Goal: Information Seeking & Learning: Check status

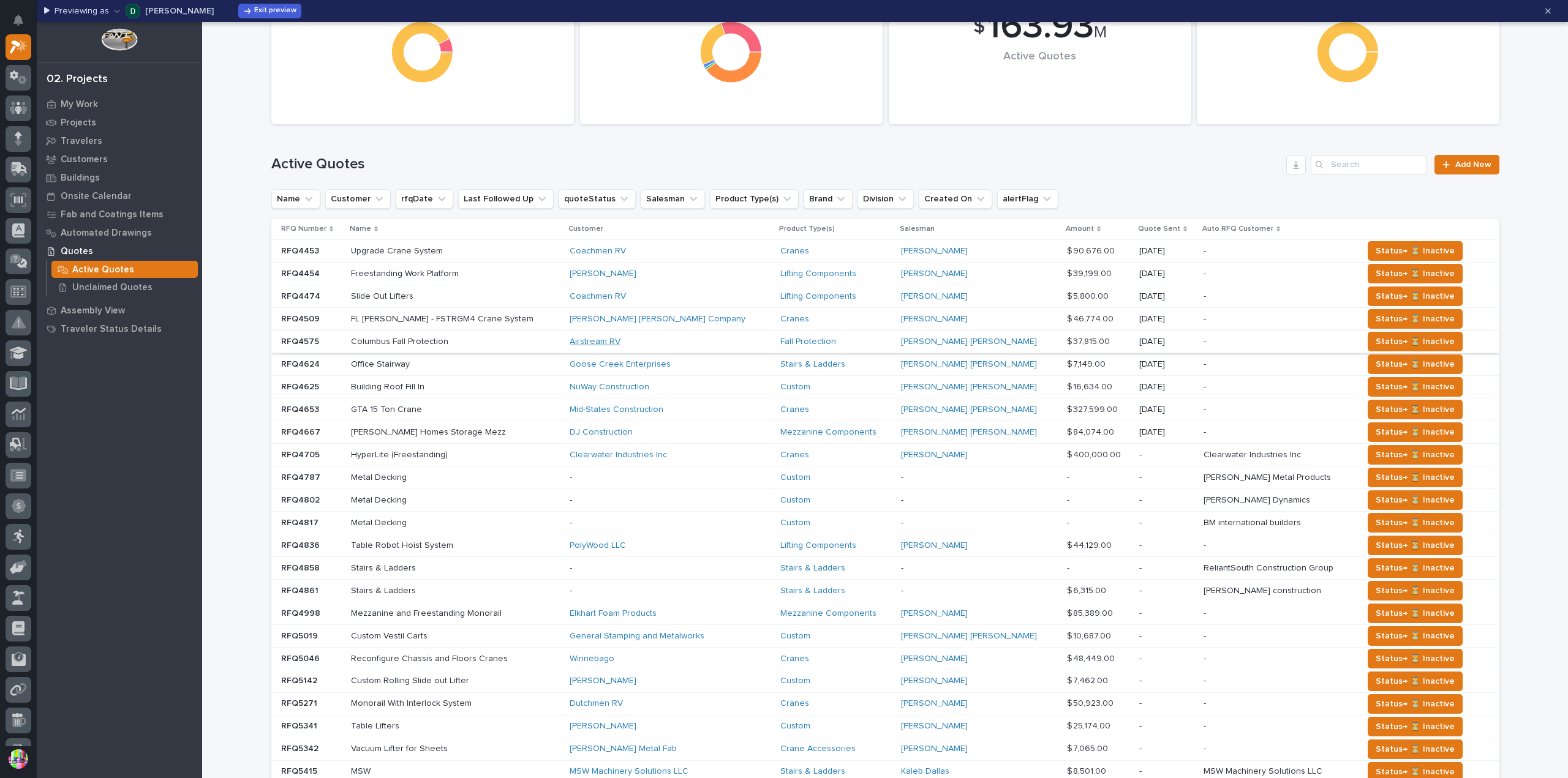
scroll to position [61, 0]
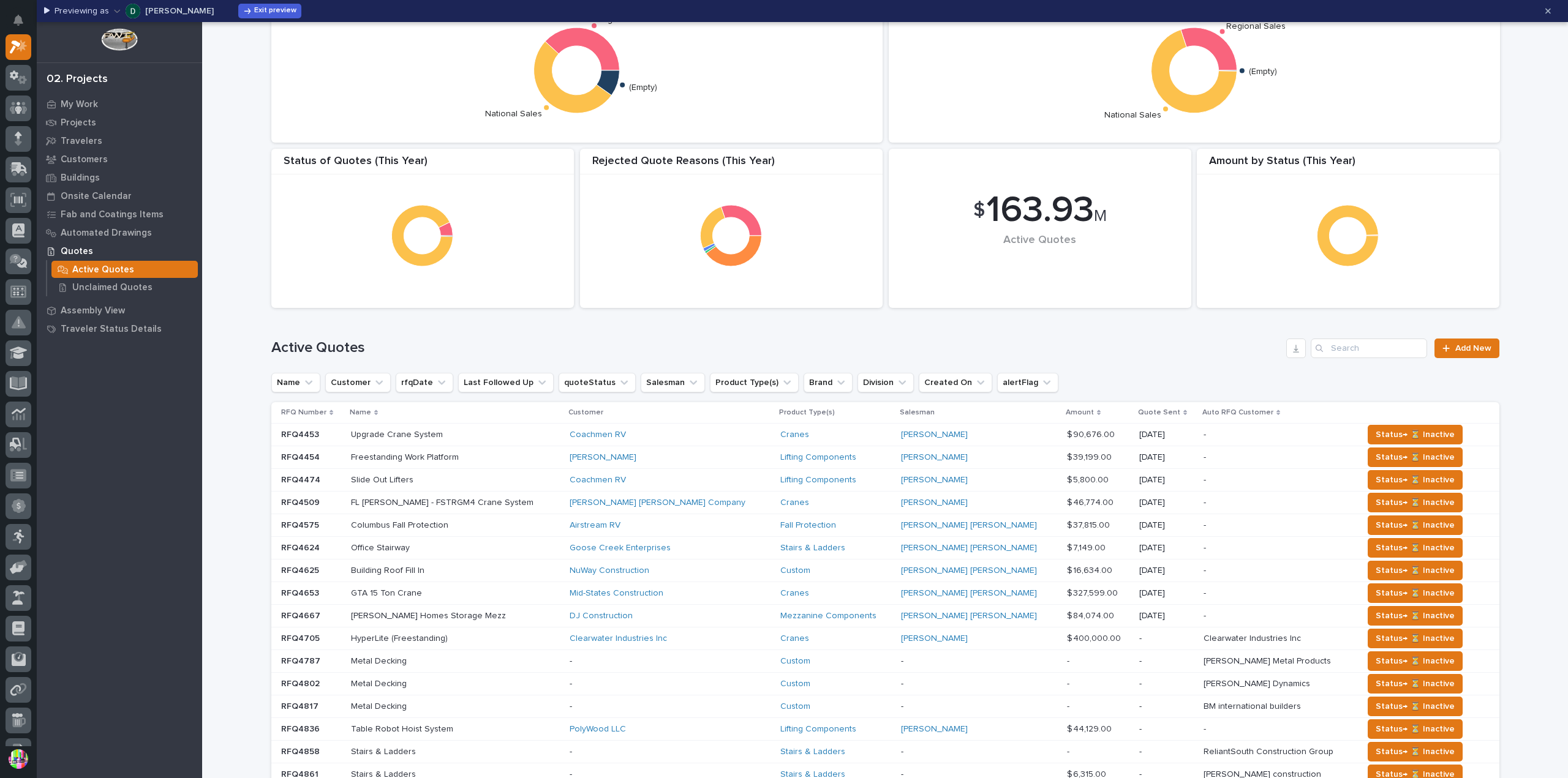
click at [300, 436] on p "RFQ4453" at bounding box center [301, 433] width 40 height 13
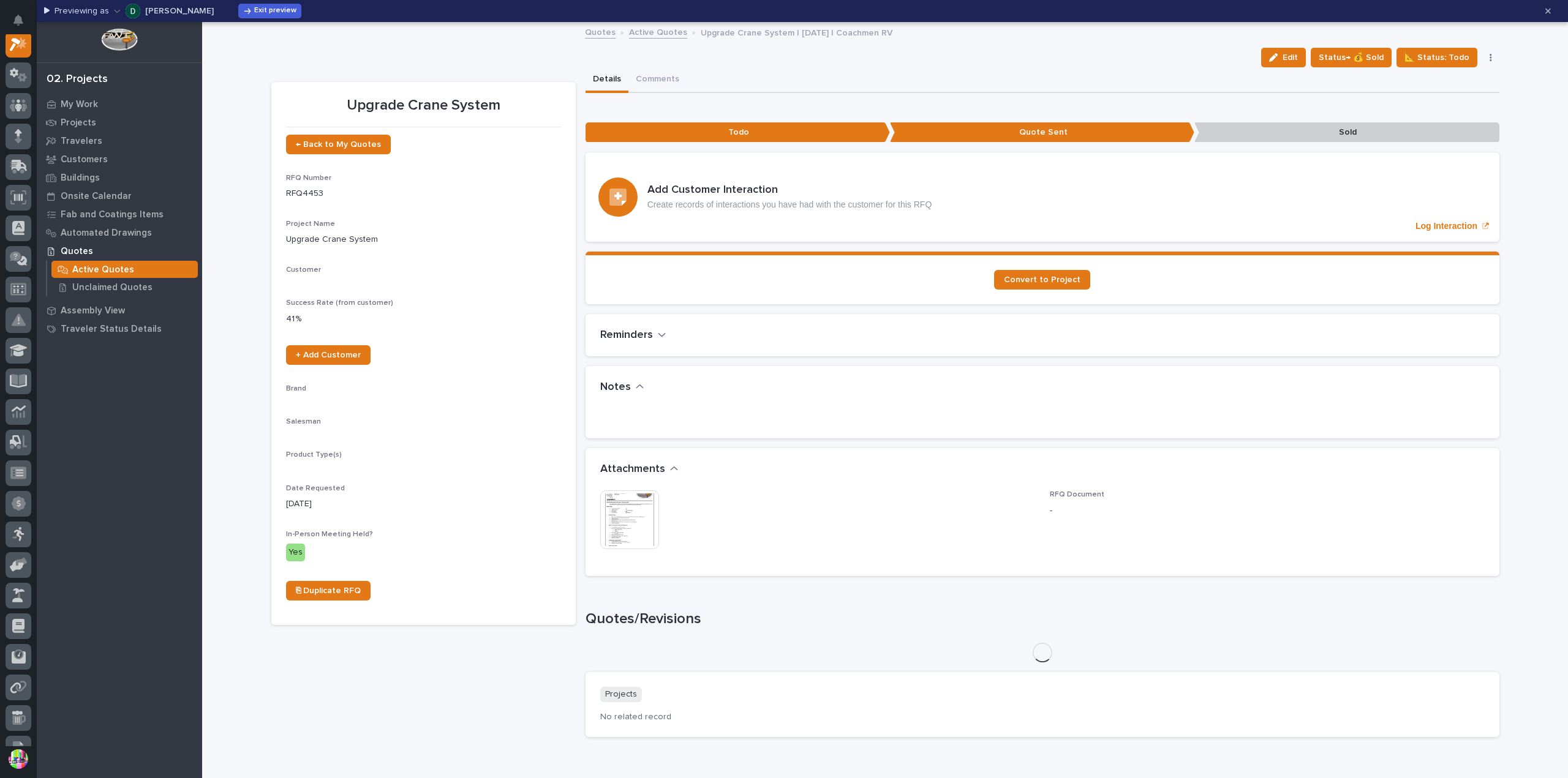
scroll to position [31, 0]
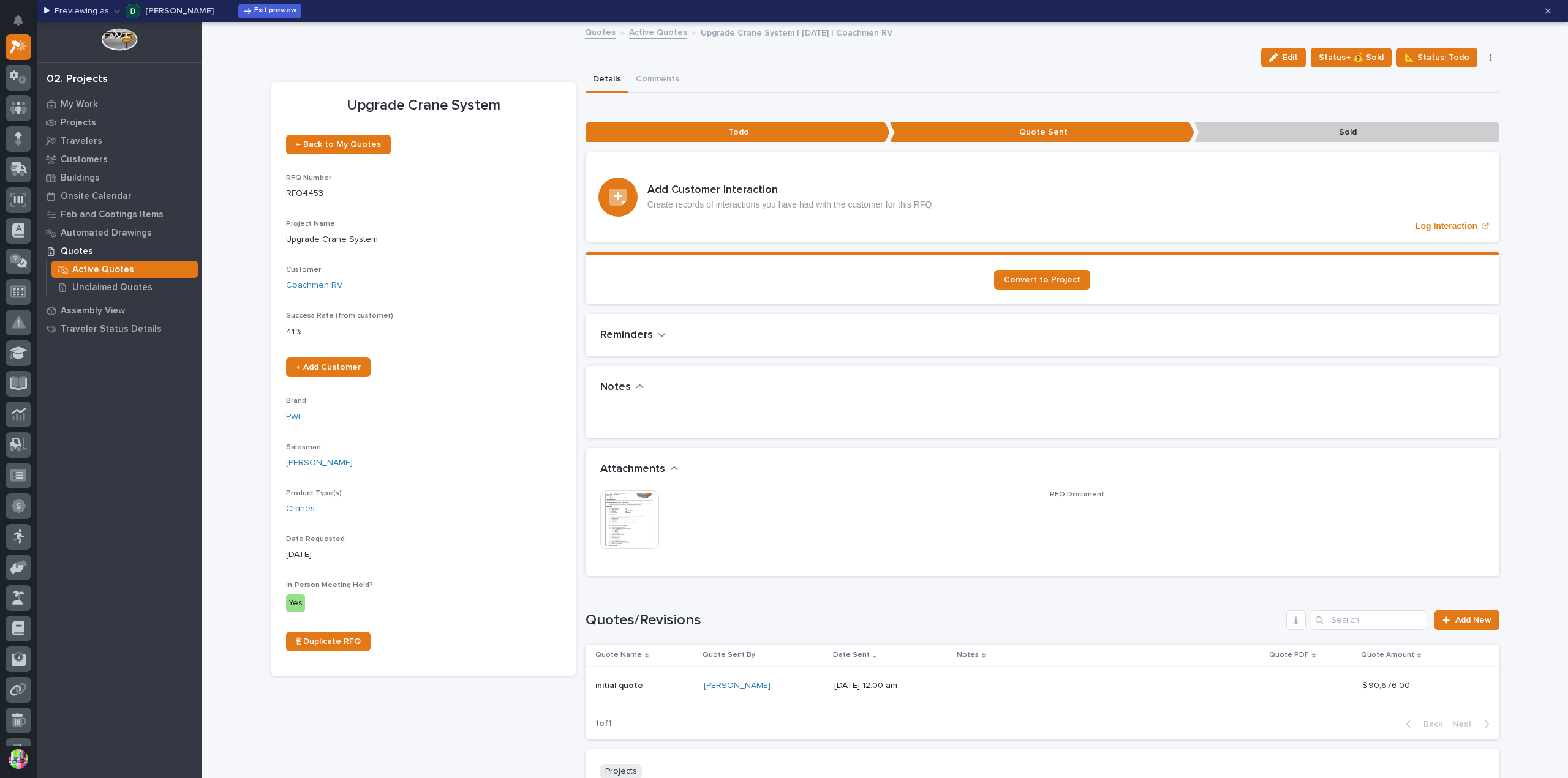
click at [1490, 57] on button "button" at bounding box center [1491, 58] width 17 height 9
click at [992, 71] on div "Details Comments" at bounding box center [1042, 80] width 914 height 26
click at [602, 28] on link "Quotes" at bounding box center [600, 31] width 31 height 14
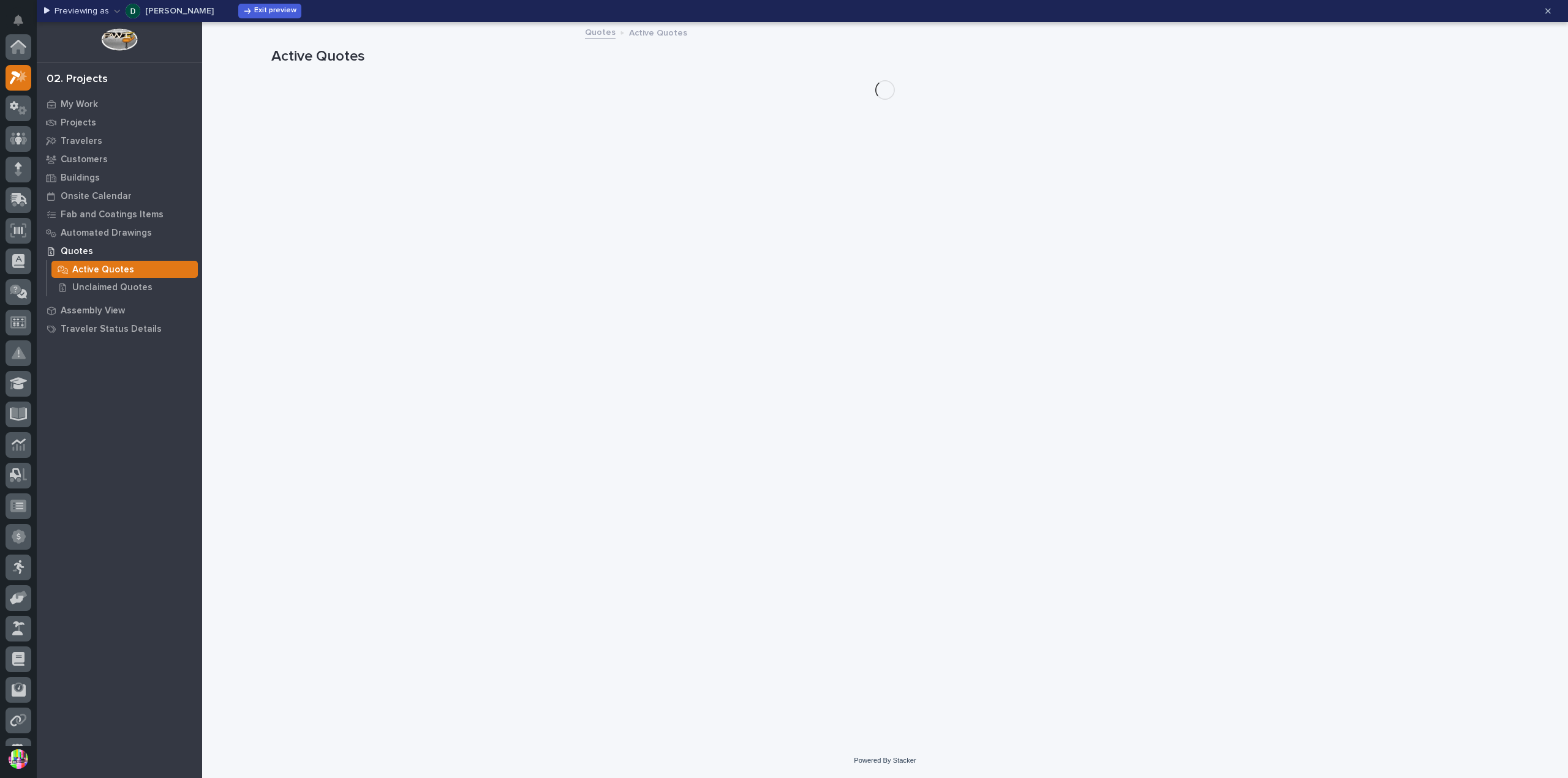
scroll to position [31, 0]
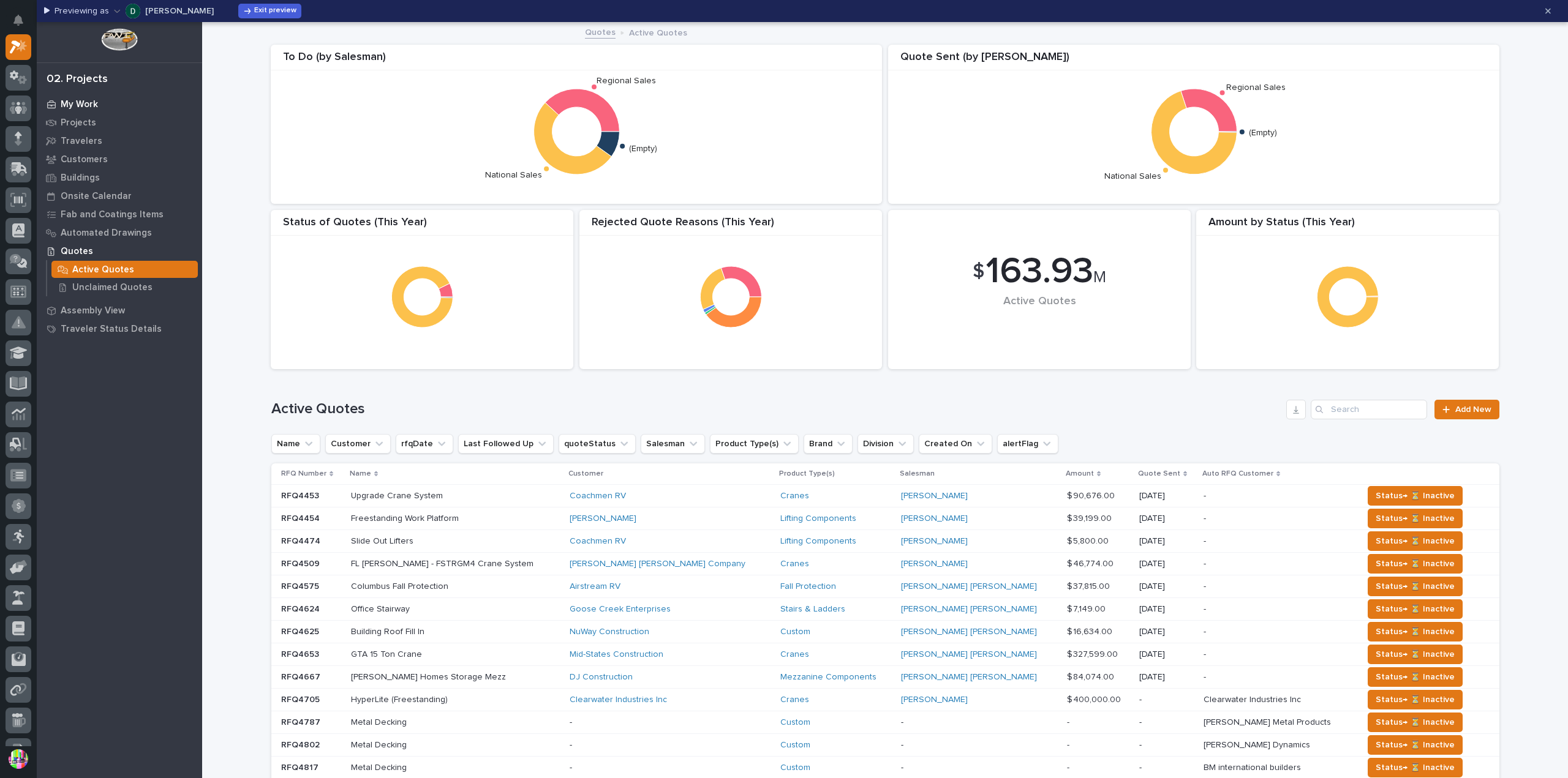
click at [102, 106] on div "My Work" at bounding box center [119, 103] width 159 height 17
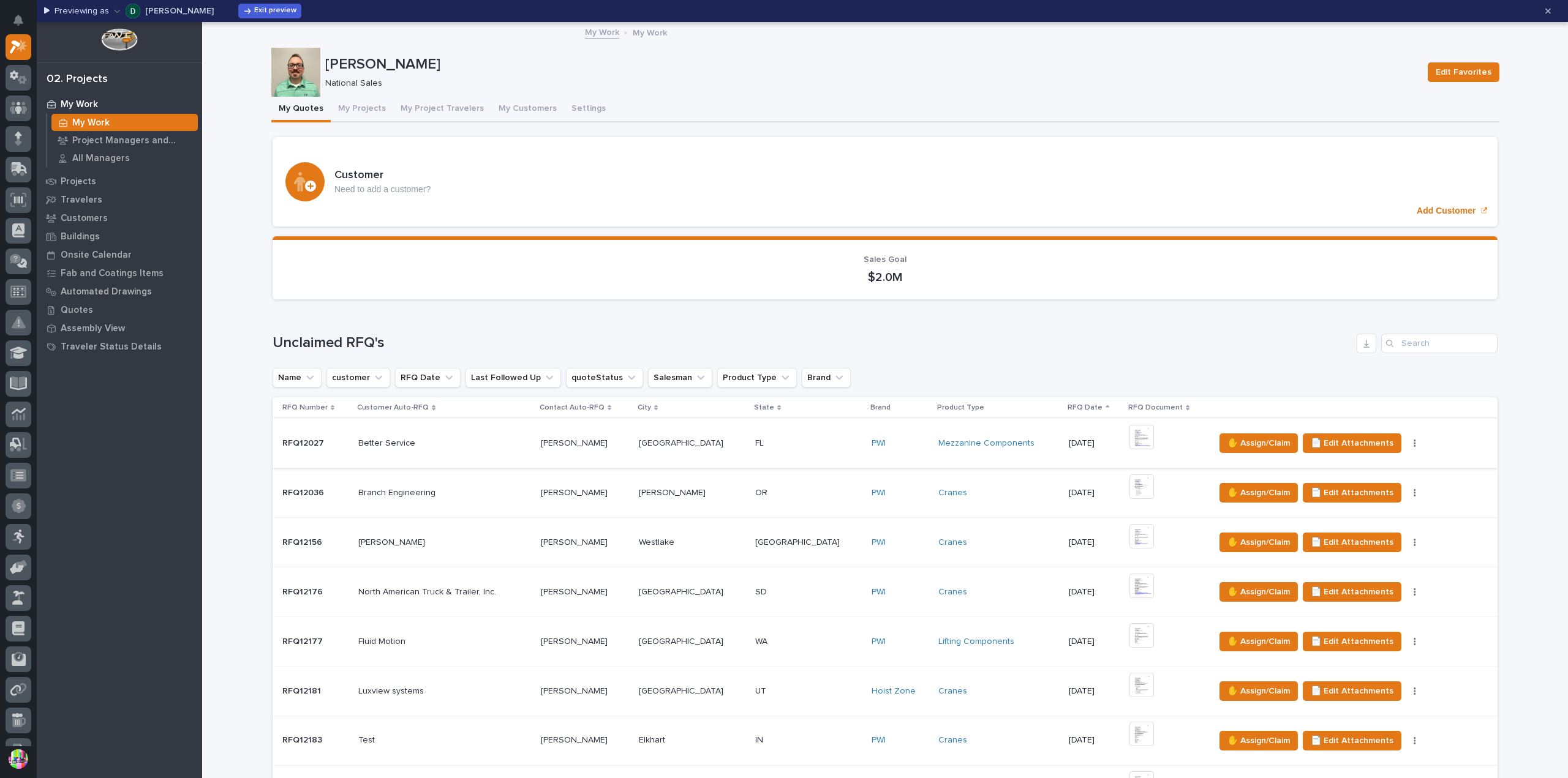
click at [1406, 442] on button "button" at bounding box center [1415, 444] width 17 height 9
click at [1414, 443] on icon "button" at bounding box center [1415, 443] width 1 height 7
click at [1406, 443] on button "button" at bounding box center [1415, 444] width 17 height 9
click at [307, 436] on p "RFQ12027" at bounding box center [304, 441] width 44 height 13
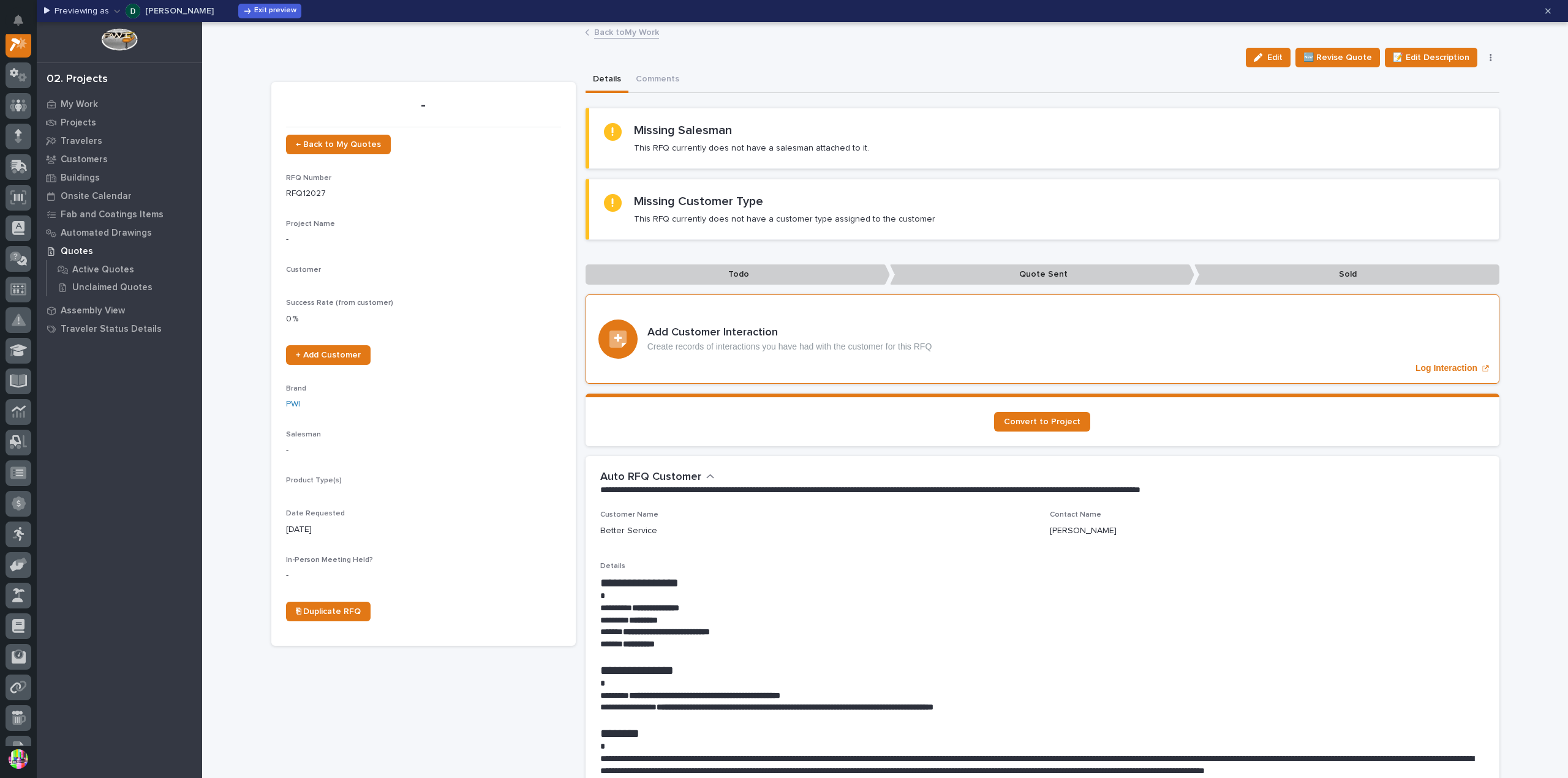
scroll to position [31, 0]
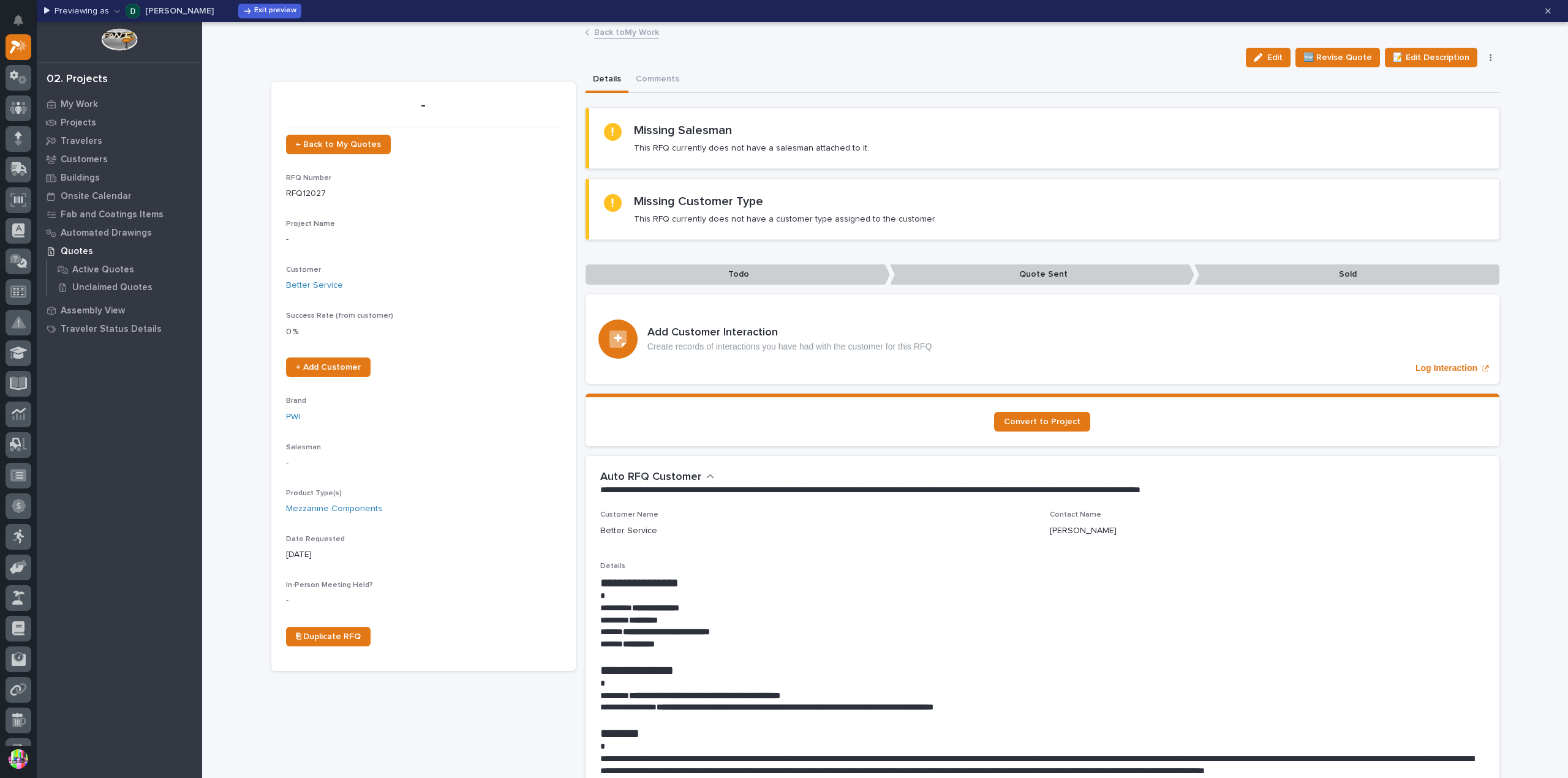
click at [1490, 57] on icon "button" at bounding box center [1491, 57] width 1 height 7
click at [270, 13] on span "Exit preview" at bounding box center [275, 10] width 42 height 10
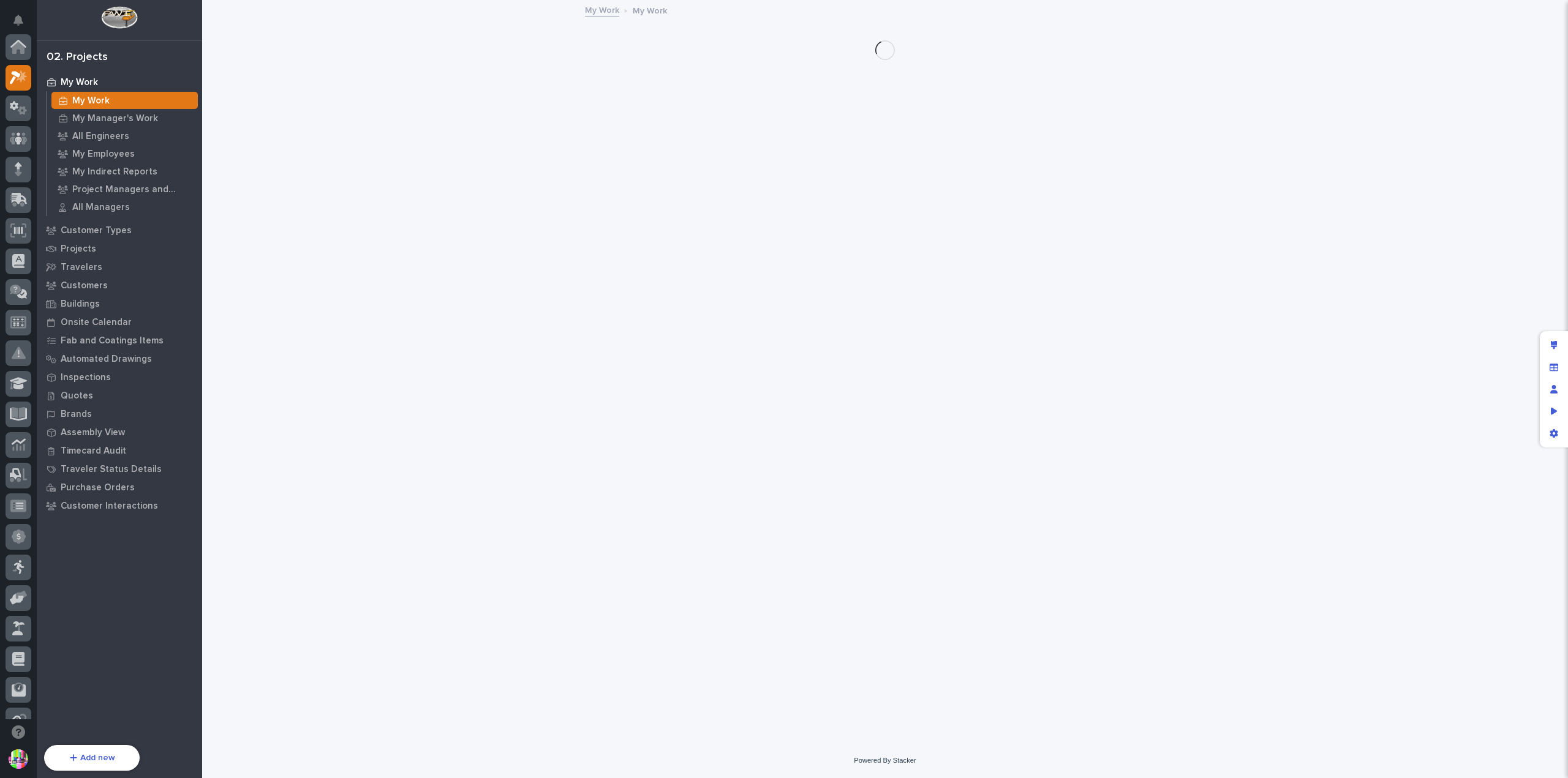
scroll to position [31, 0]
click at [99, 396] on div "Quotes" at bounding box center [119, 395] width 159 height 17
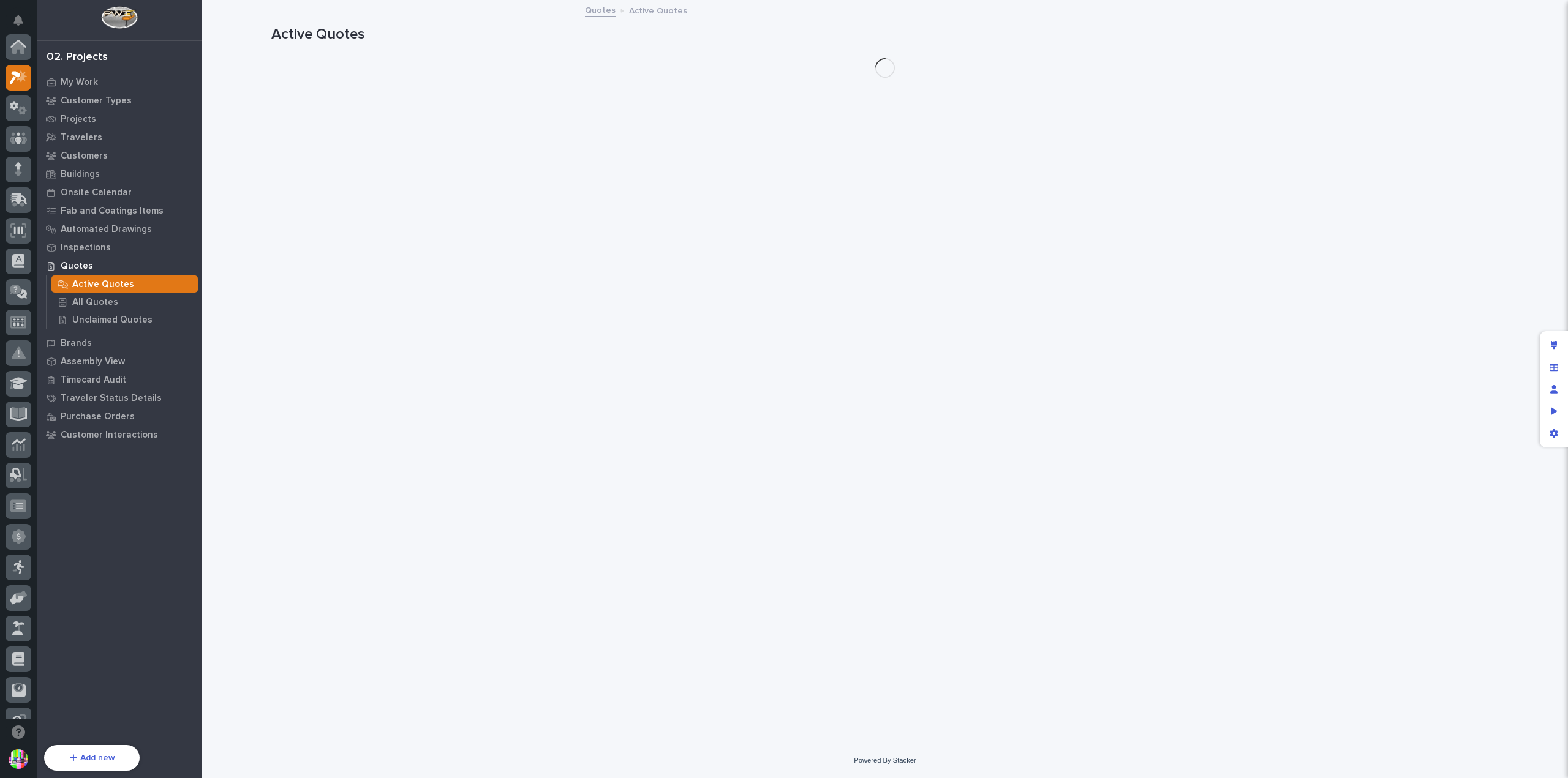
scroll to position [31, 0]
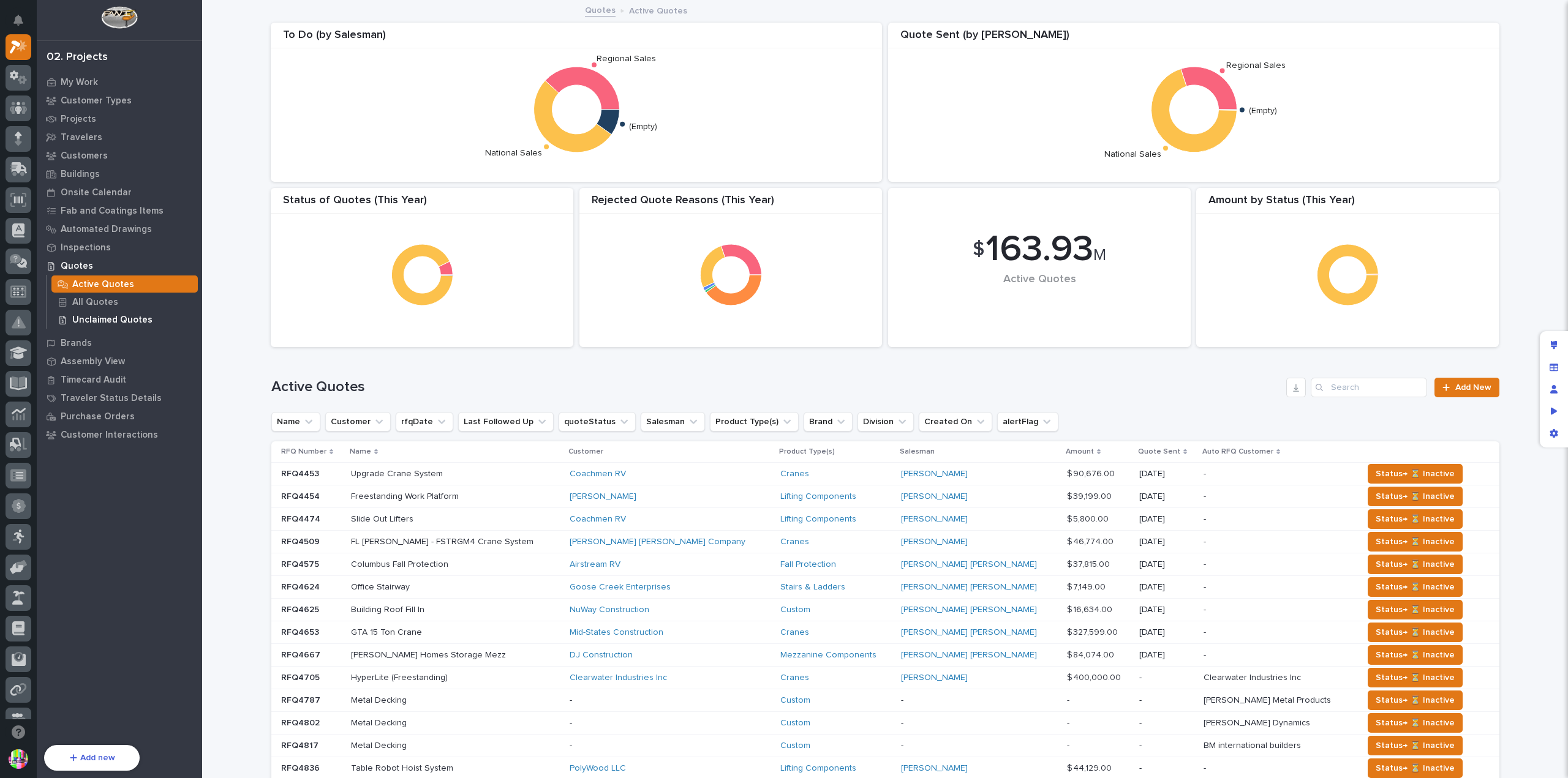
click at [135, 316] on p "Unclaimed Quotes" at bounding box center [112, 320] width 80 height 11
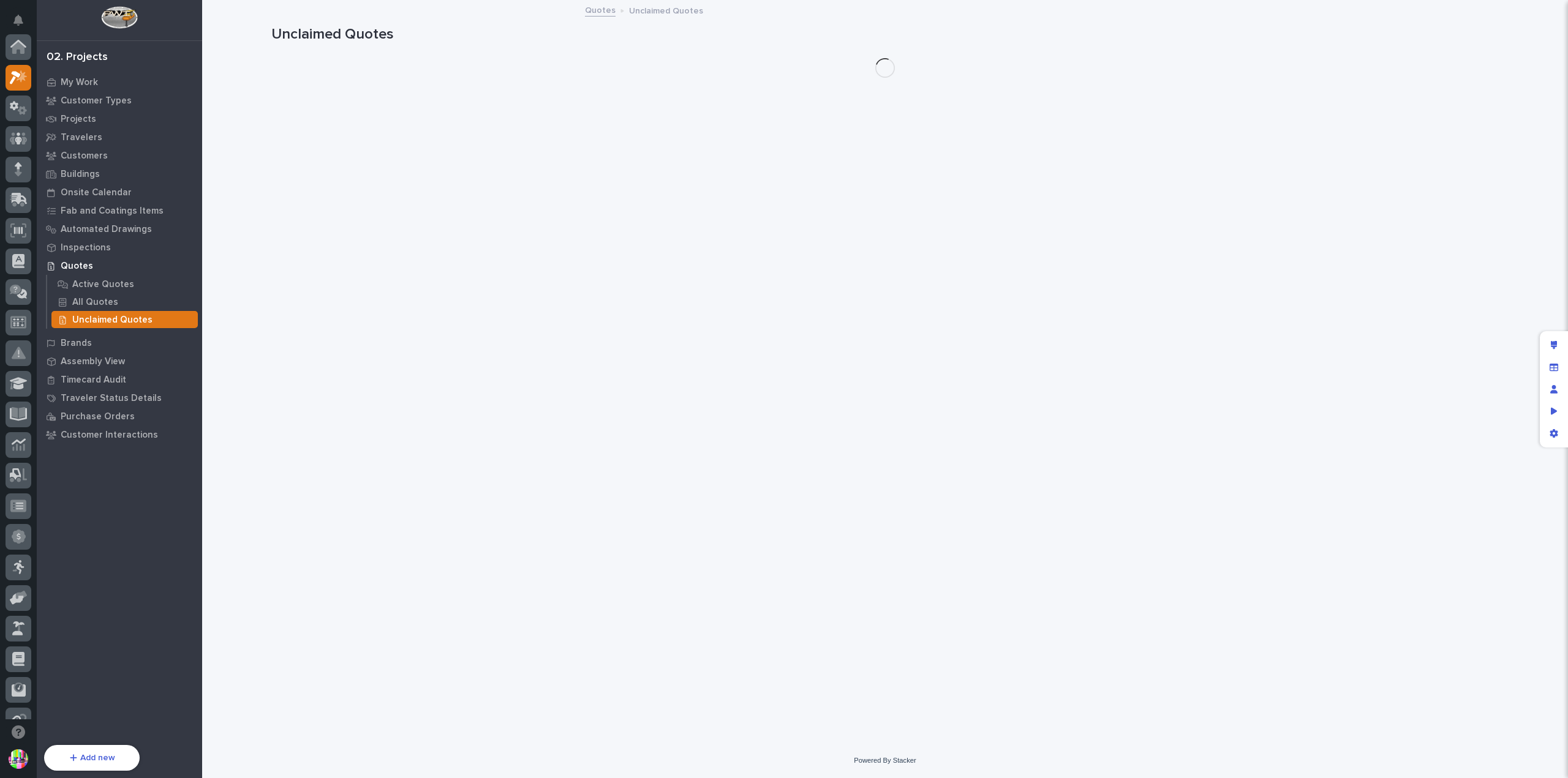
scroll to position [31, 0]
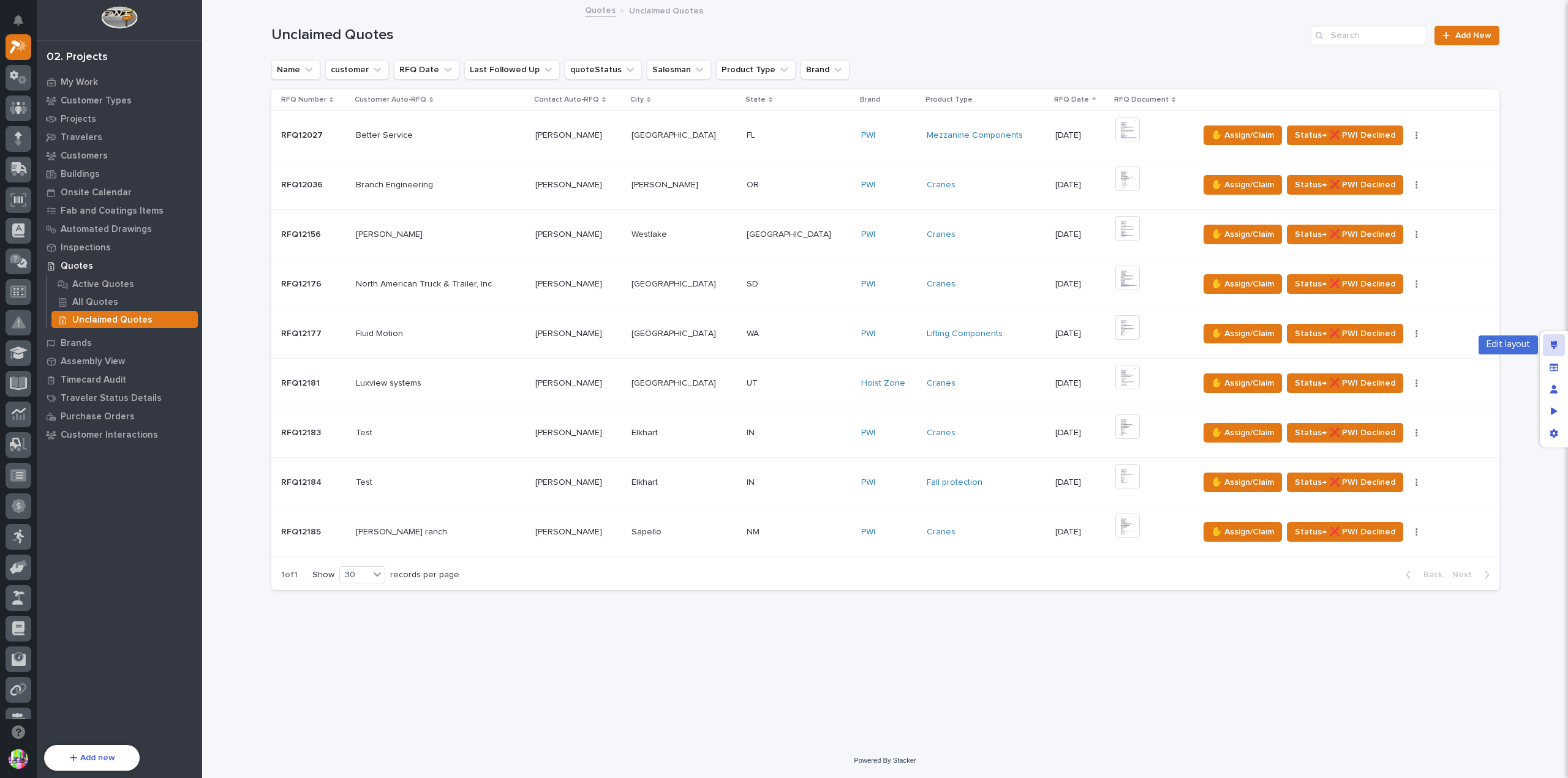
click at [1547, 345] on div "Edit layout" at bounding box center [1554, 345] width 22 height 22
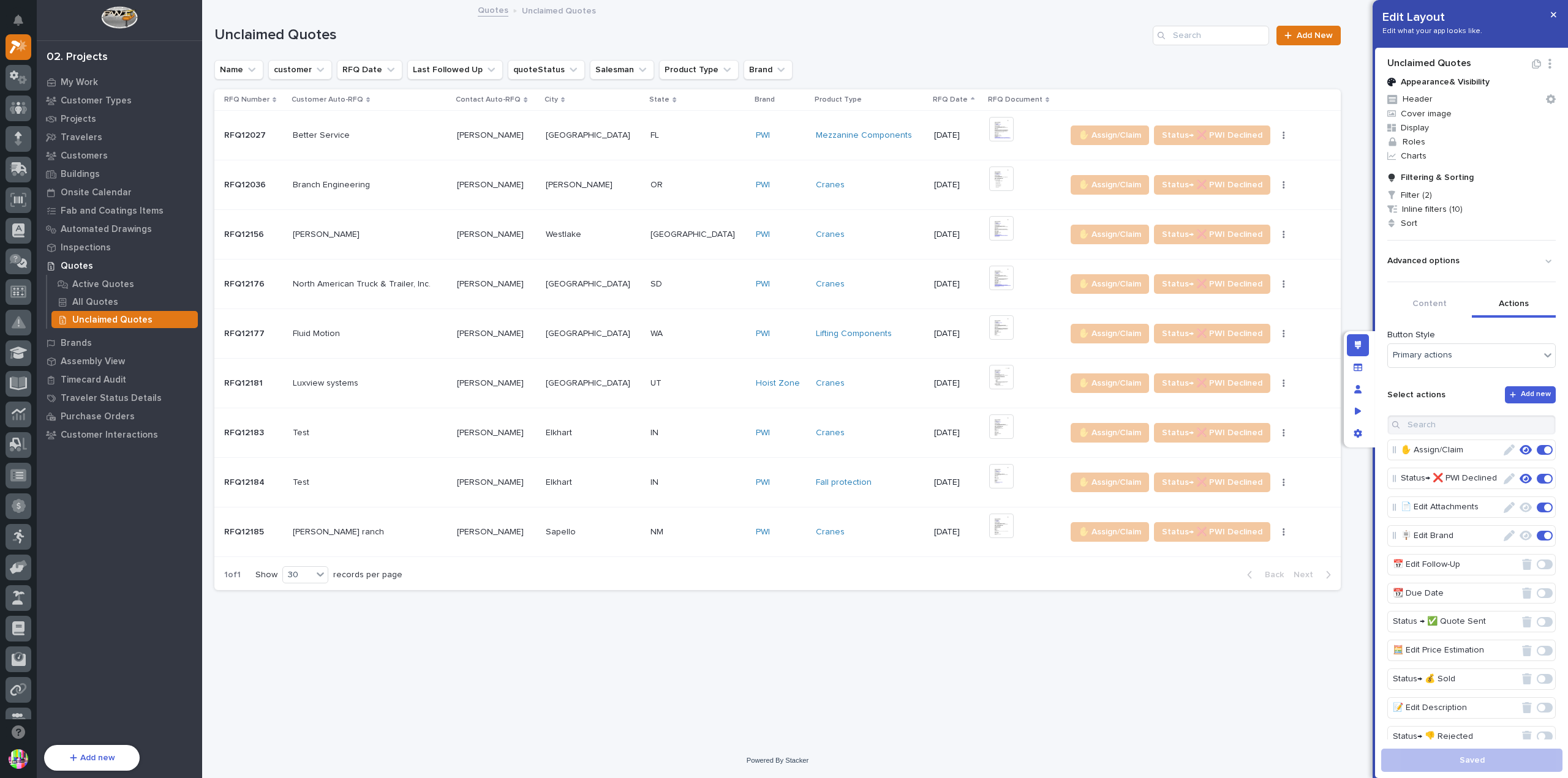
click at [1488, 302] on button "Actions" at bounding box center [1514, 304] width 84 height 26
click at [1520, 475] on icon "button" at bounding box center [1526, 479] width 12 height 11
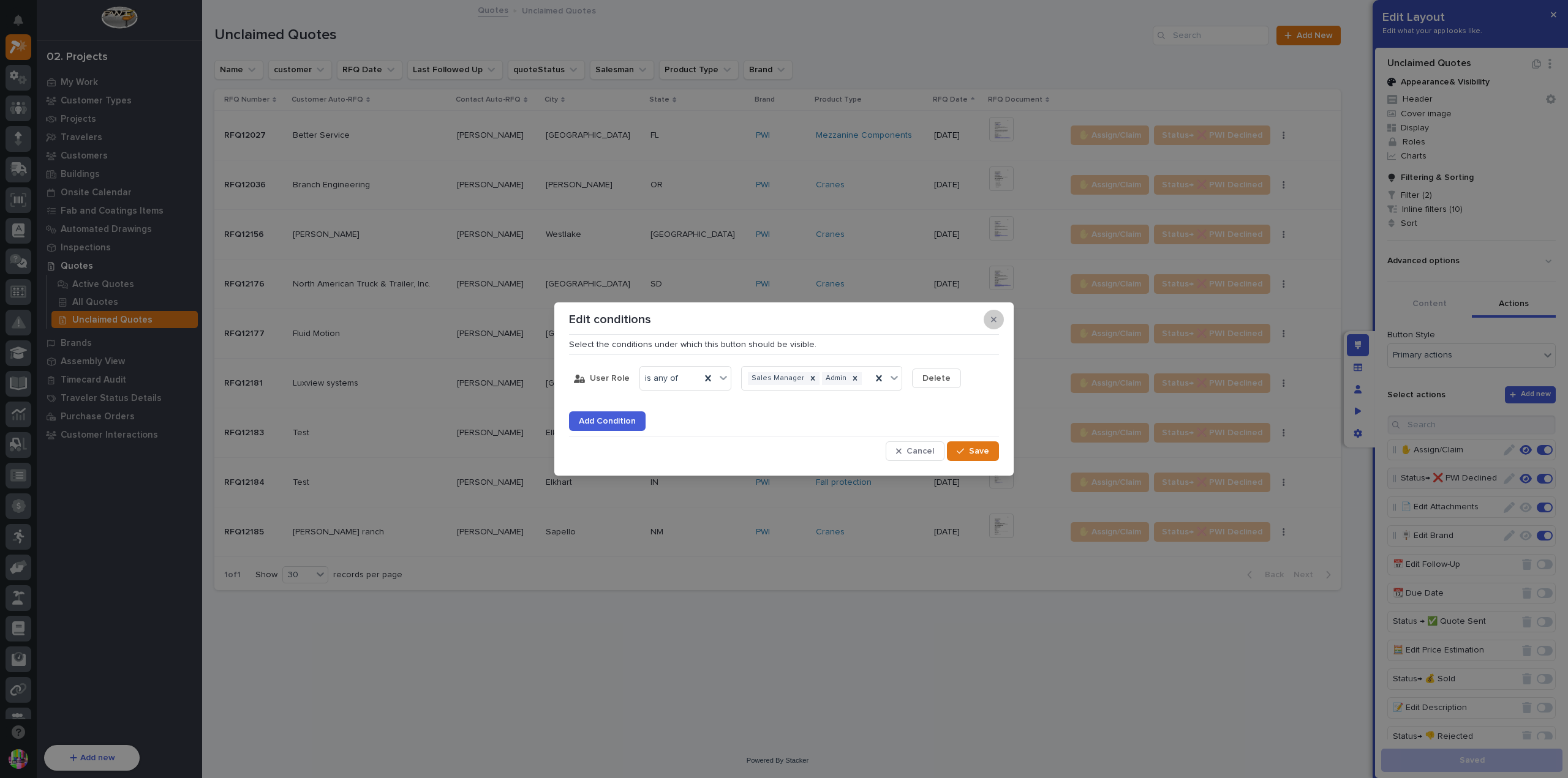
click at [991, 314] on button "button" at bounding box center [994, 319] width 20 height 19
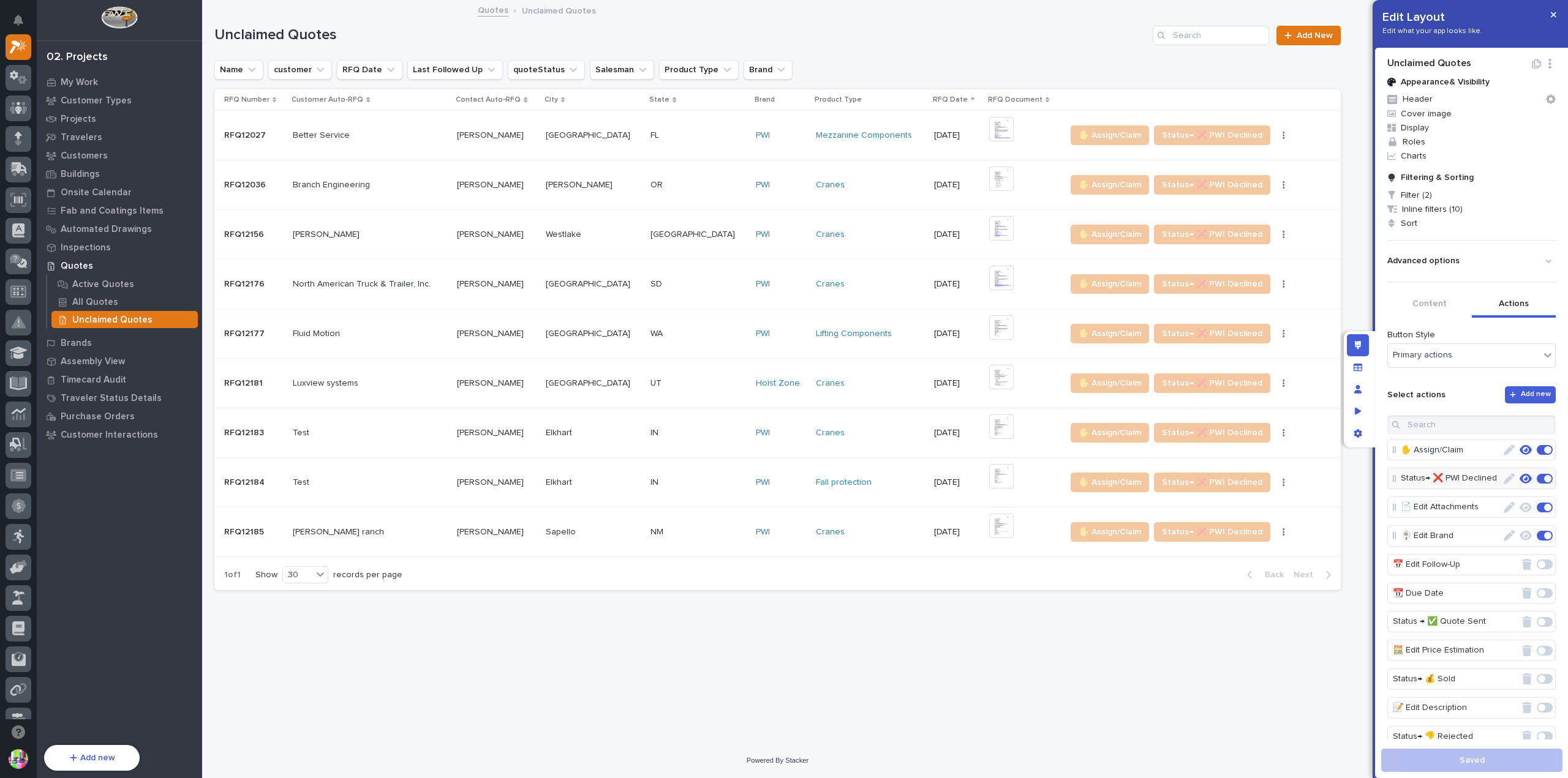
click at [1355, 71] on div "**********" at bounding box center [794, 389] width 1185 height 778
click at [1551, 16] on icon "button" at bounding box center [1553, 15] width 5 height 9
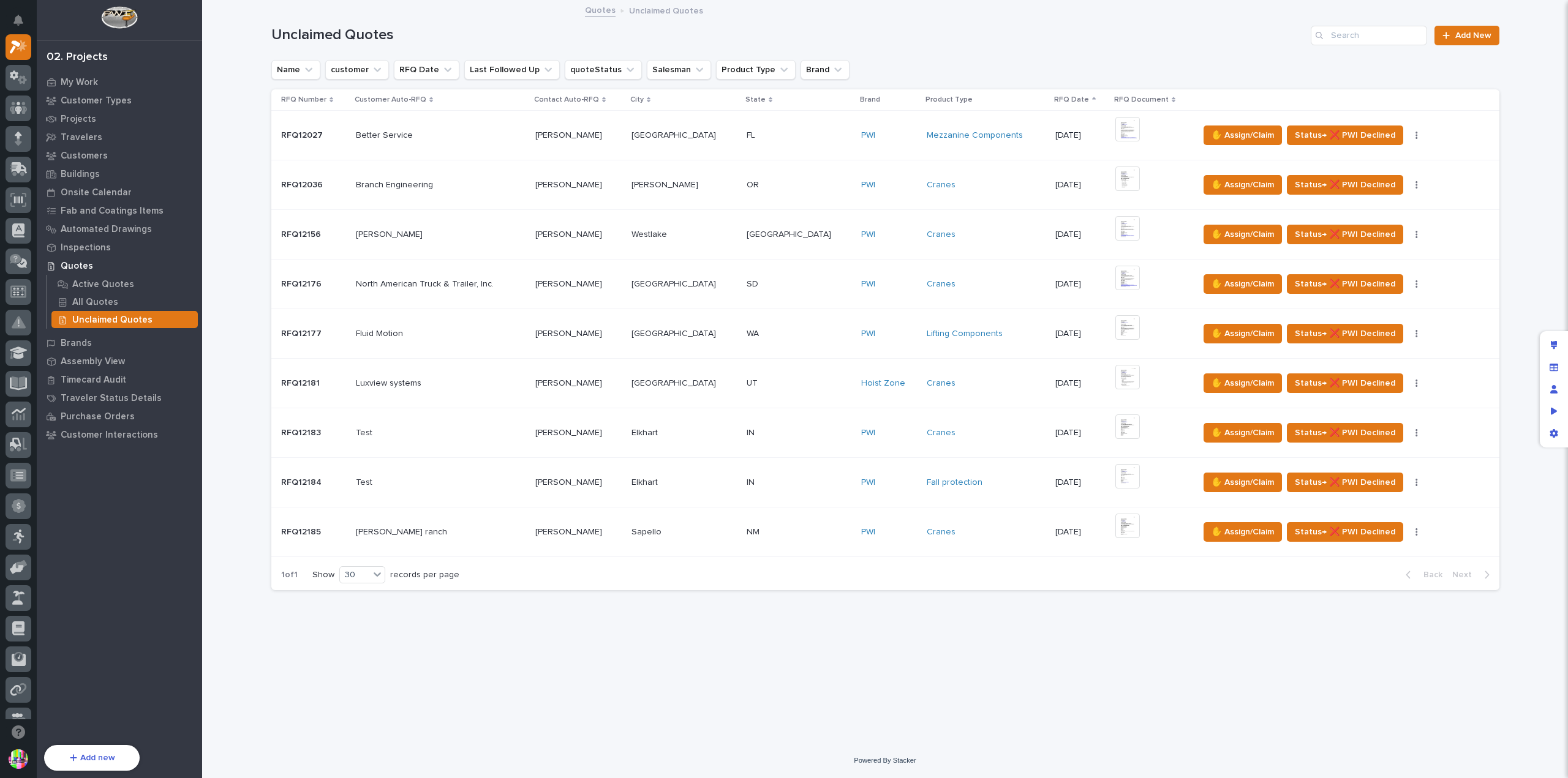
click at [304, 426] on p "RFQ12183" at bounding box center [302, 432] width 42 height 13
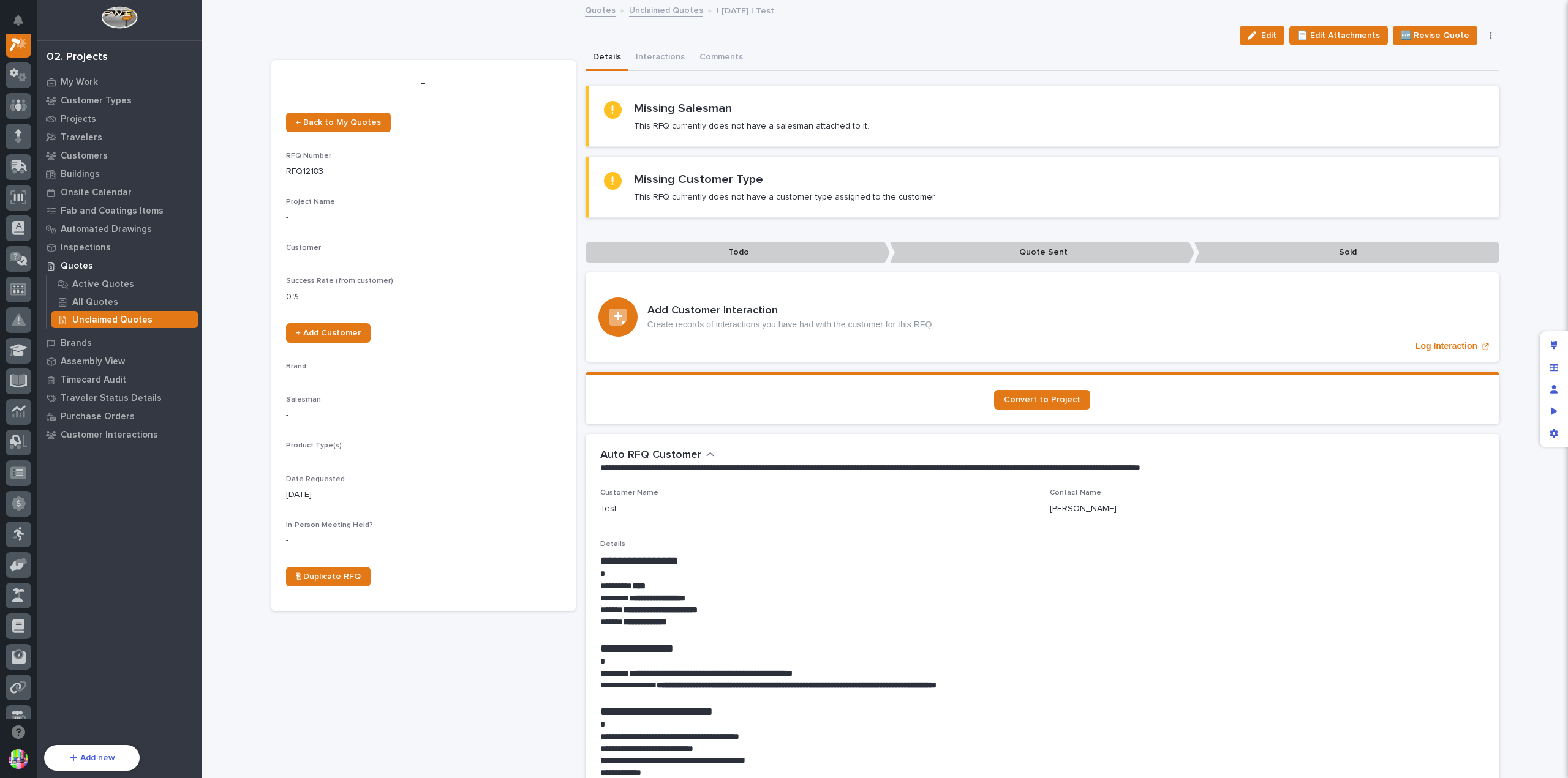
scroll to position [31, 0]
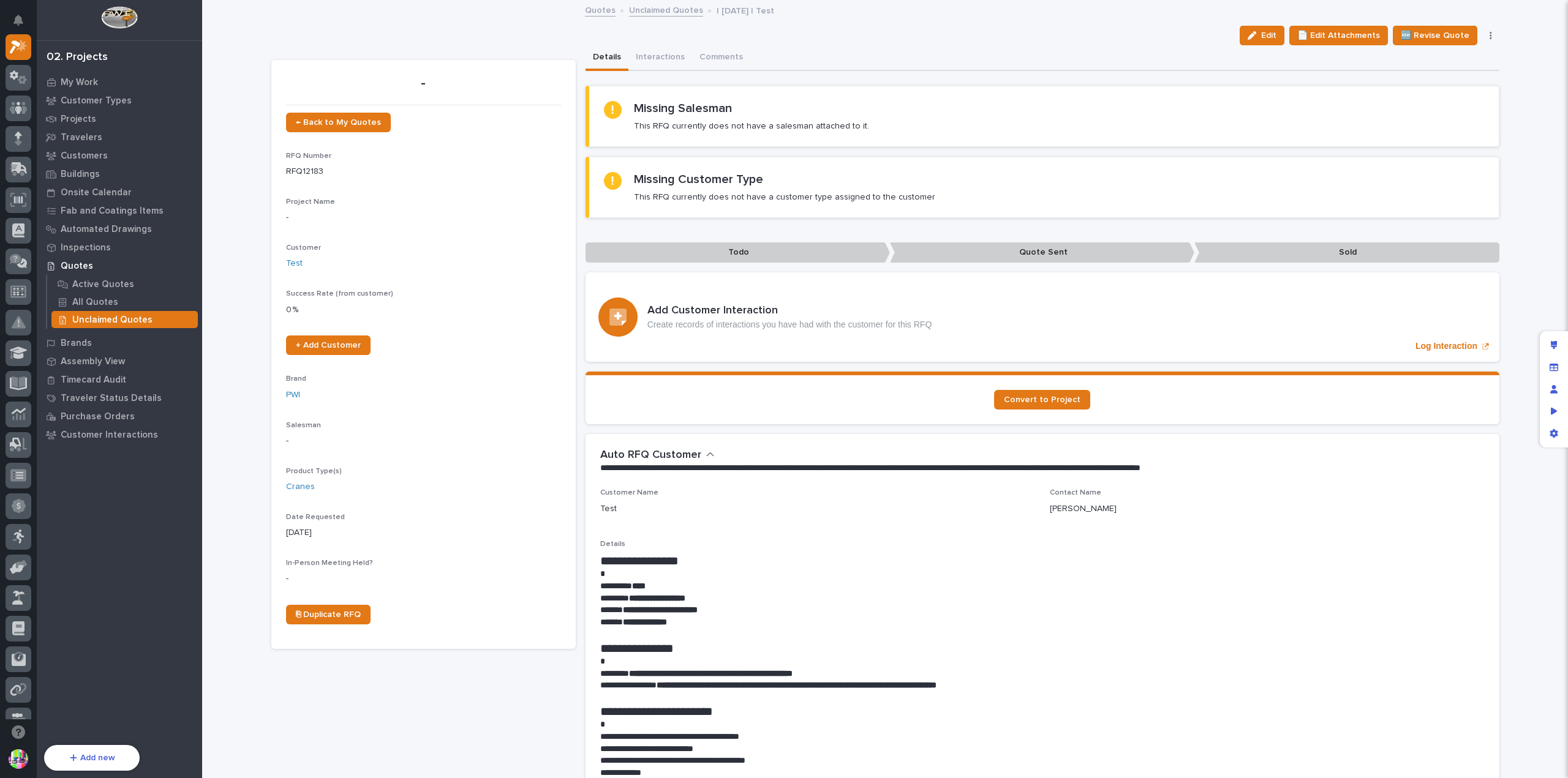
click at [1482, 37] on button "button" at bounding box center [1491, 36] width 17 height 9
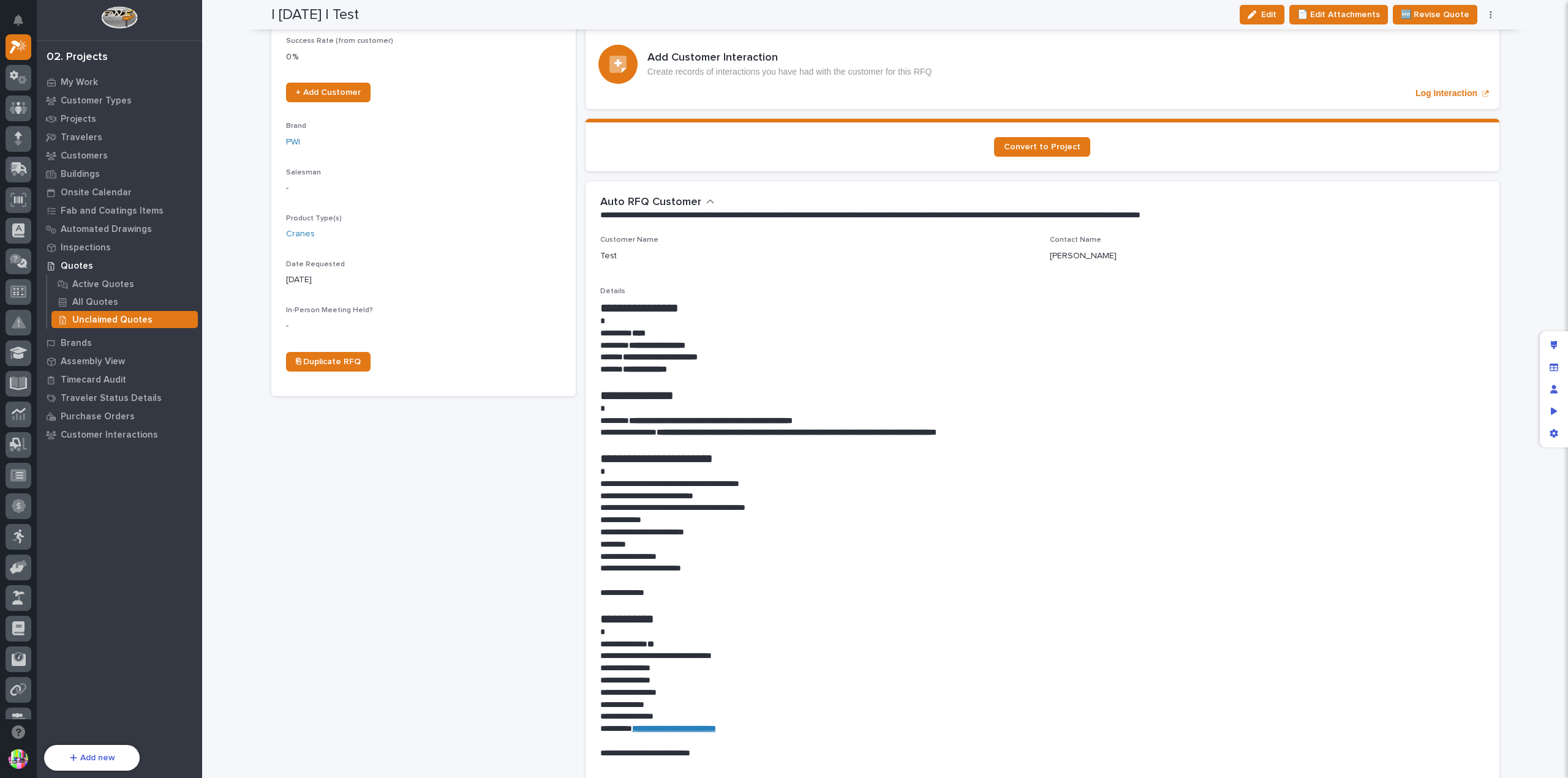
scroll to position [0, 0]
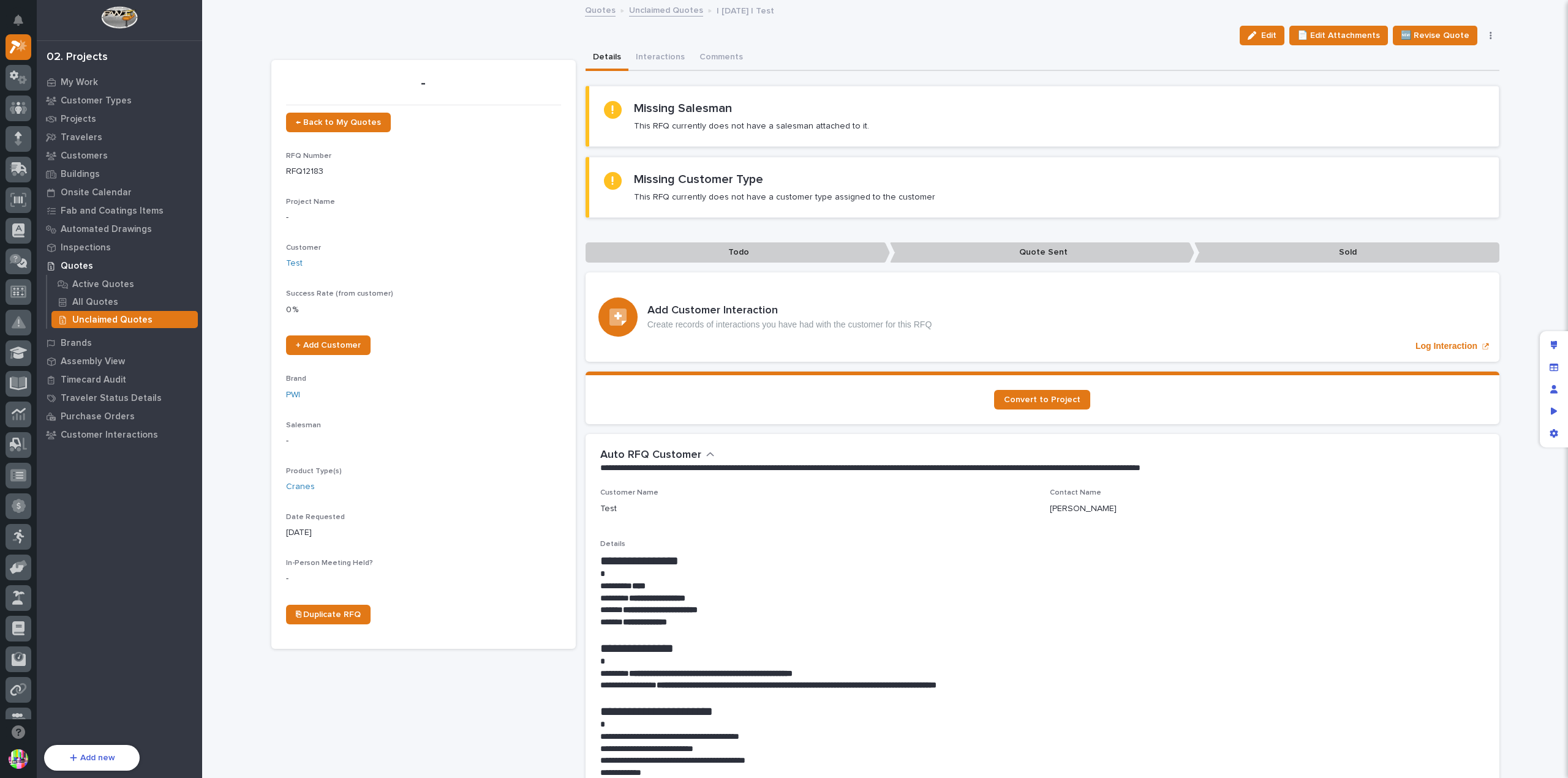
click at [151, 322] on div "Unclaimed Quotes" at bounding box center [124, 319] width 147 height 17
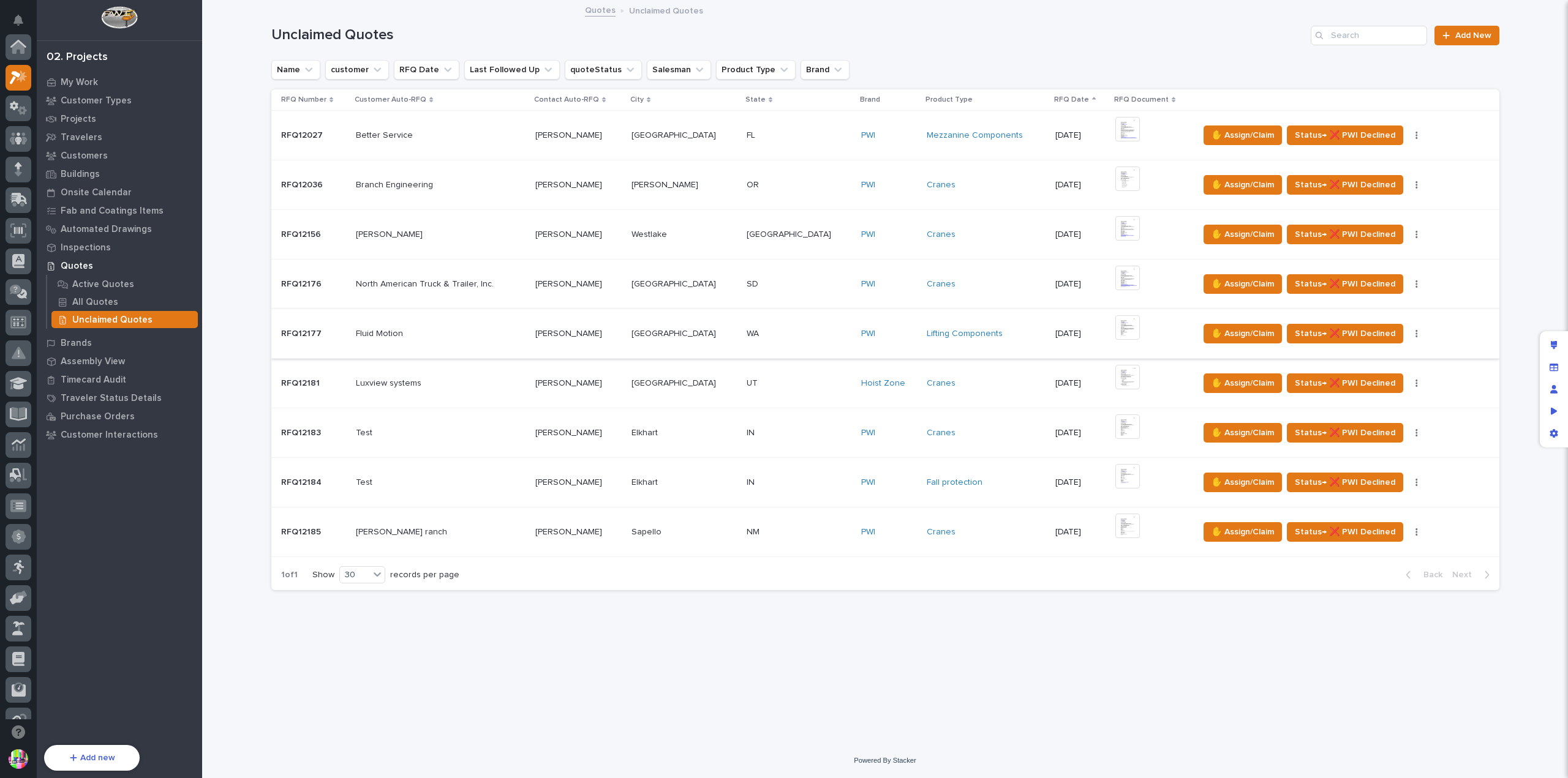
scroll to position [31, 0]
click at [101, 299] on p "All Quotes" at bounding box center [95, 302] width 46 height 11
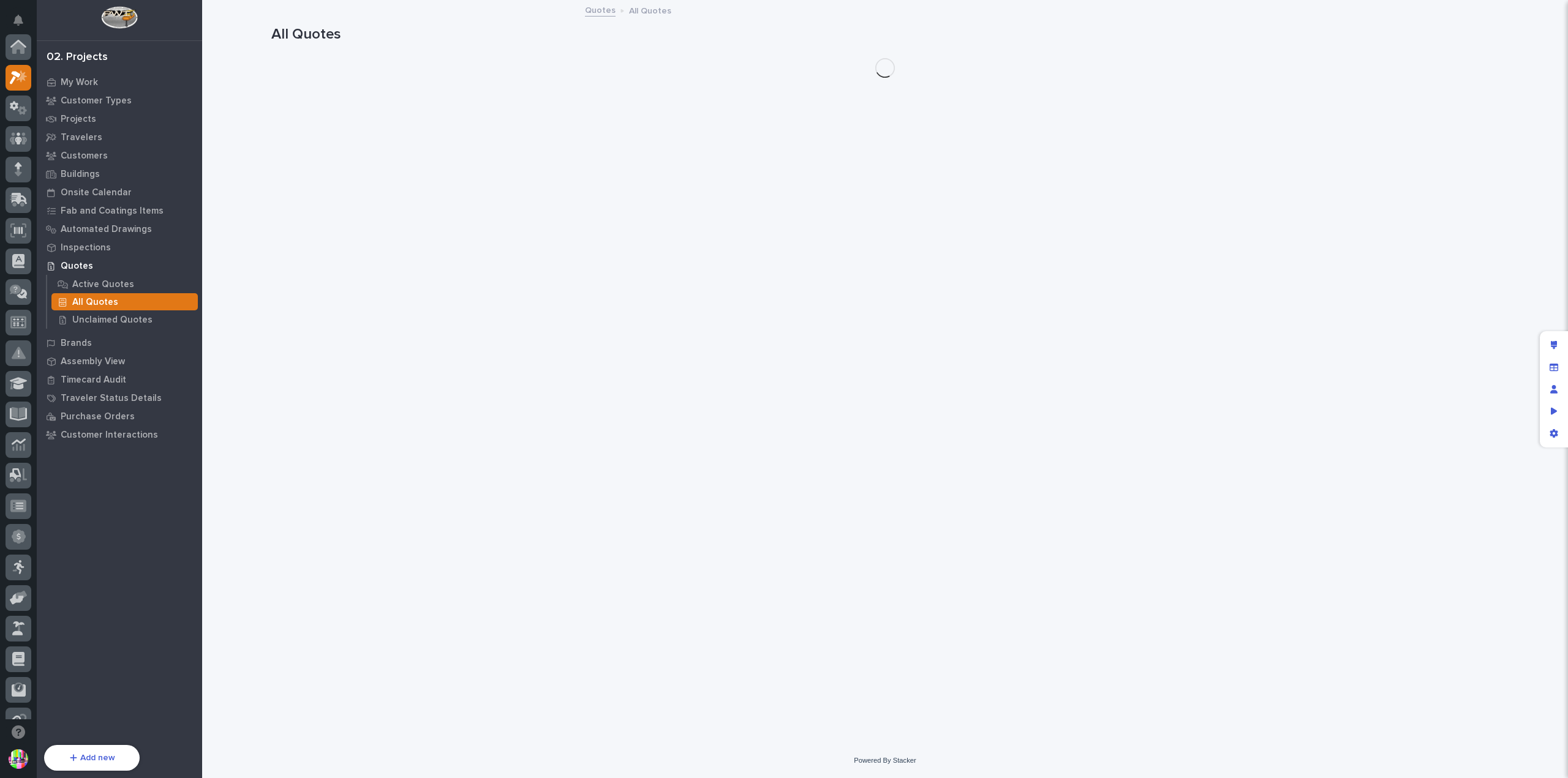
scroll to position [31, 0]
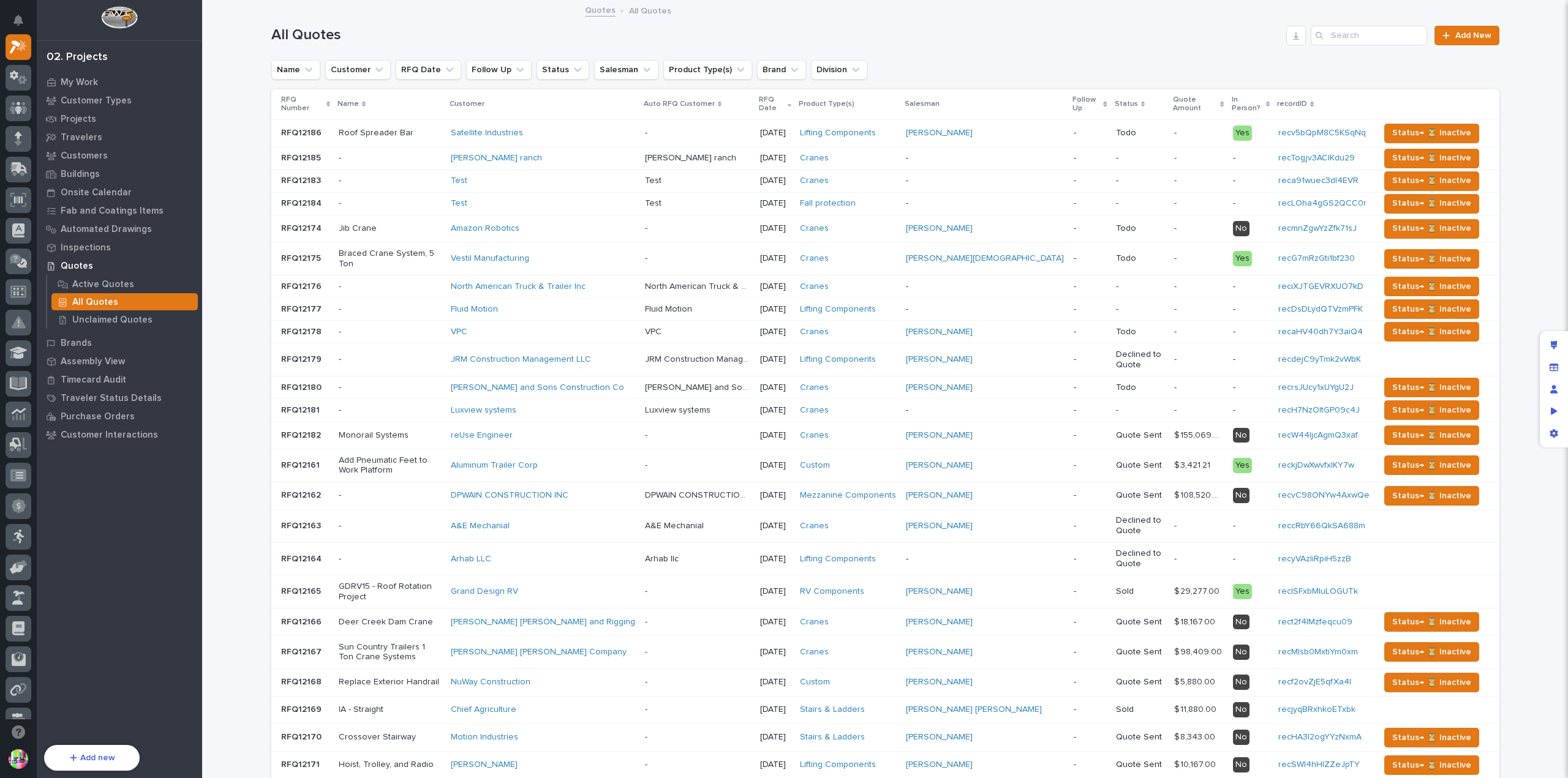
click at [306, 130] on p "RFQ12186" at bounding box center [302, 132] width 43 height 13
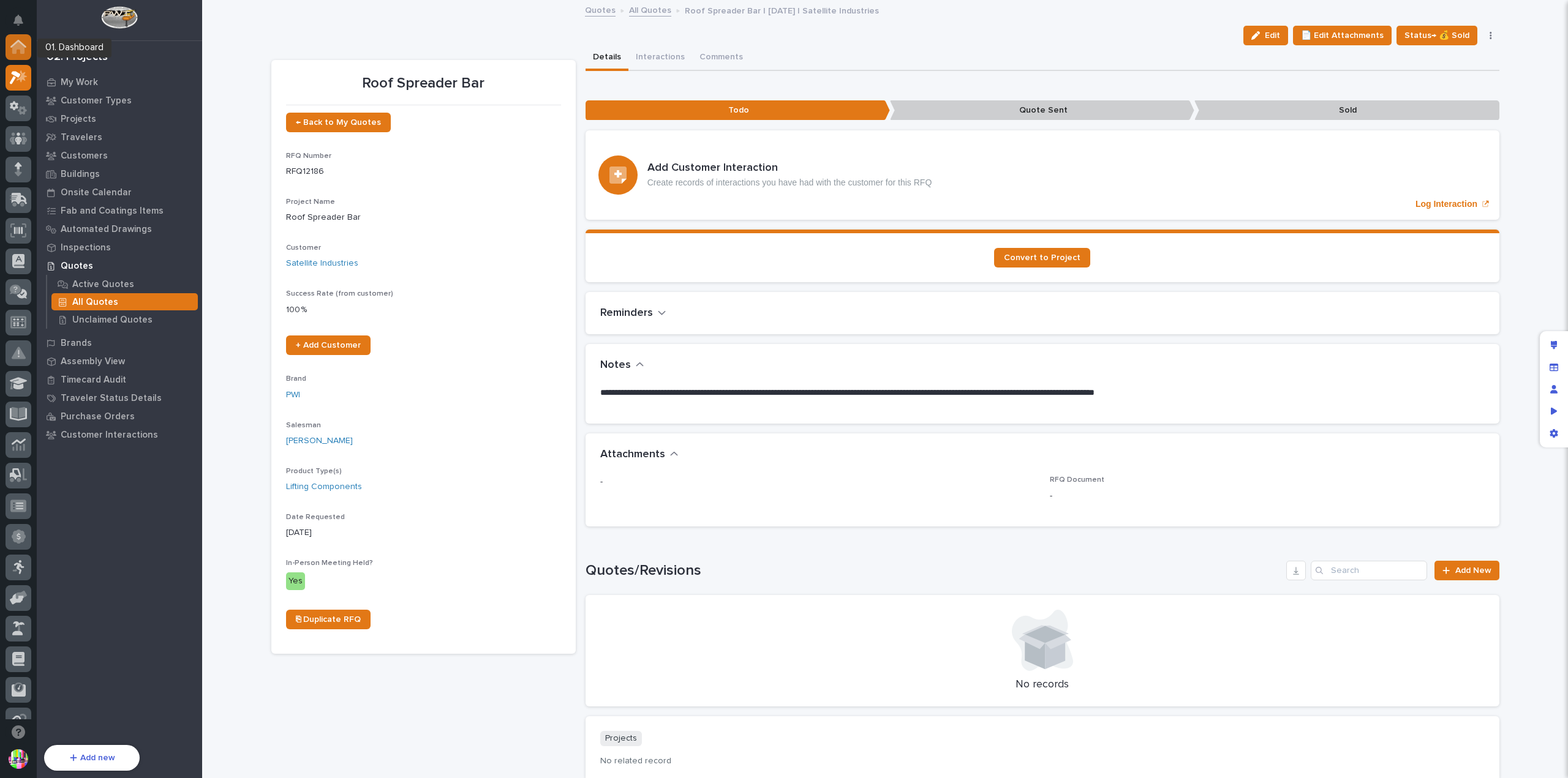
click at [21, 52] on icon at bounding box center [18, 48] width 12 height 12
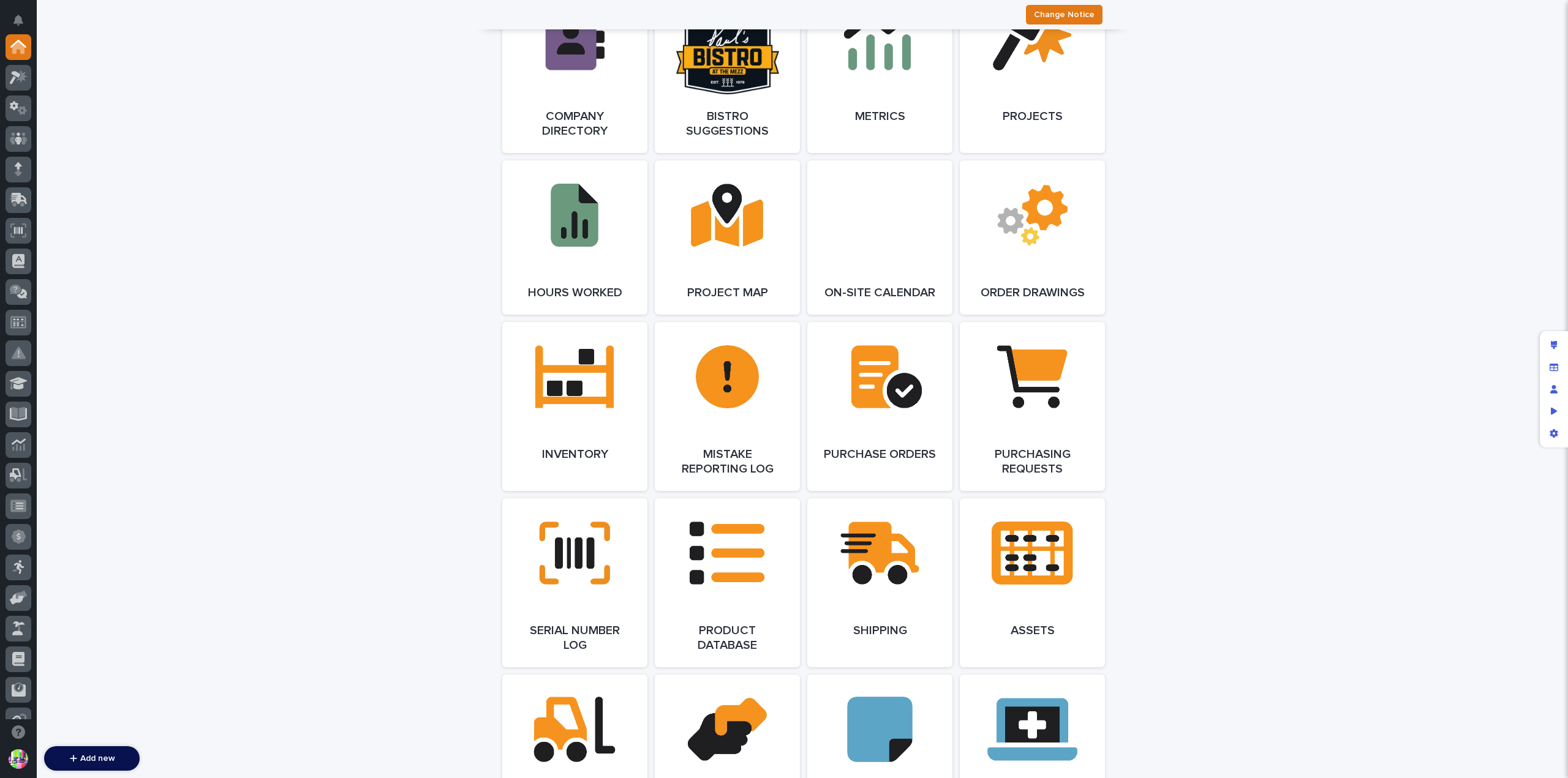
scroll to position [1121, 0]
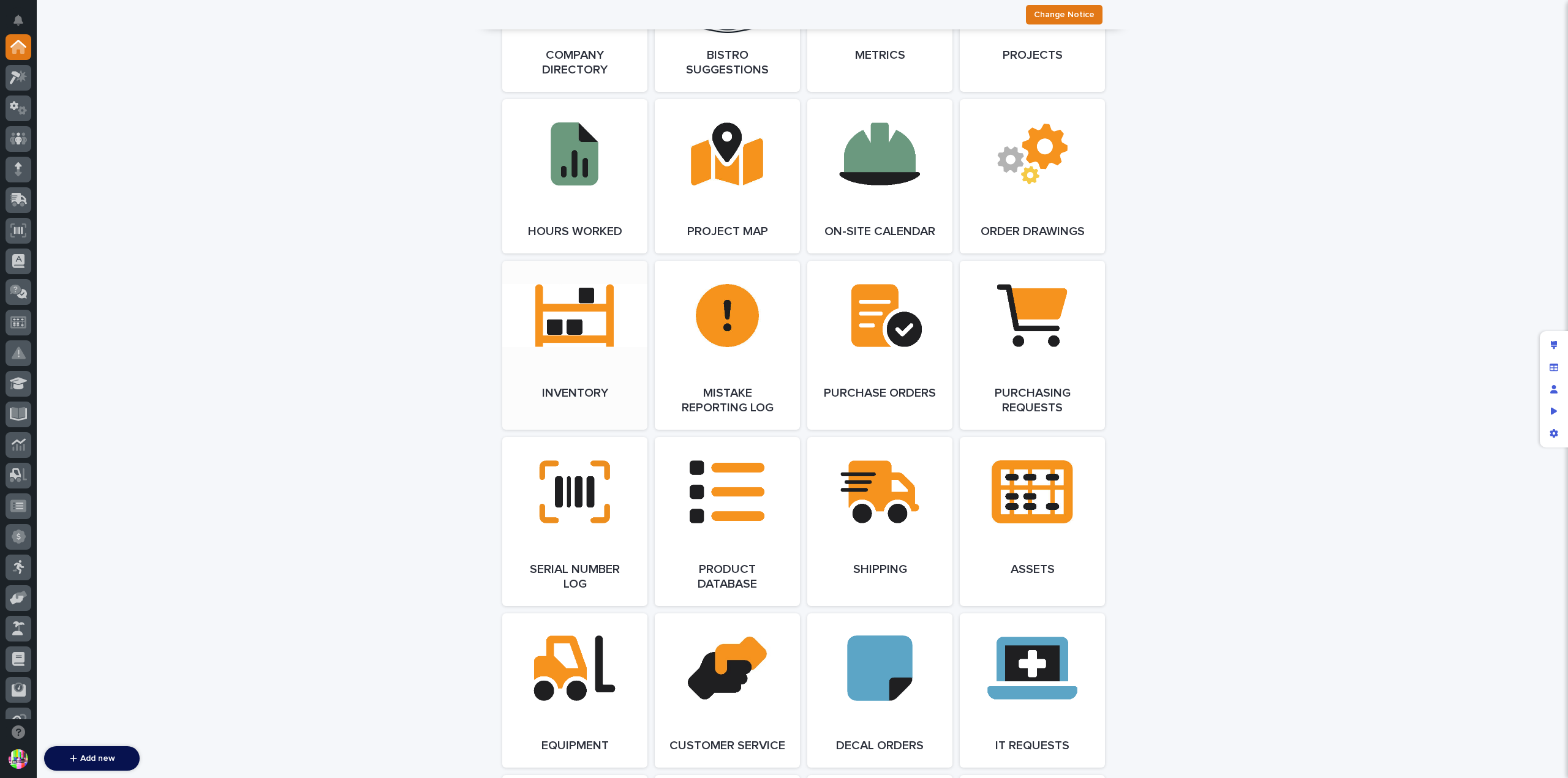
click at [565, 336] on link "Open Link" at bounding box center [574, 345] width 145 height 169
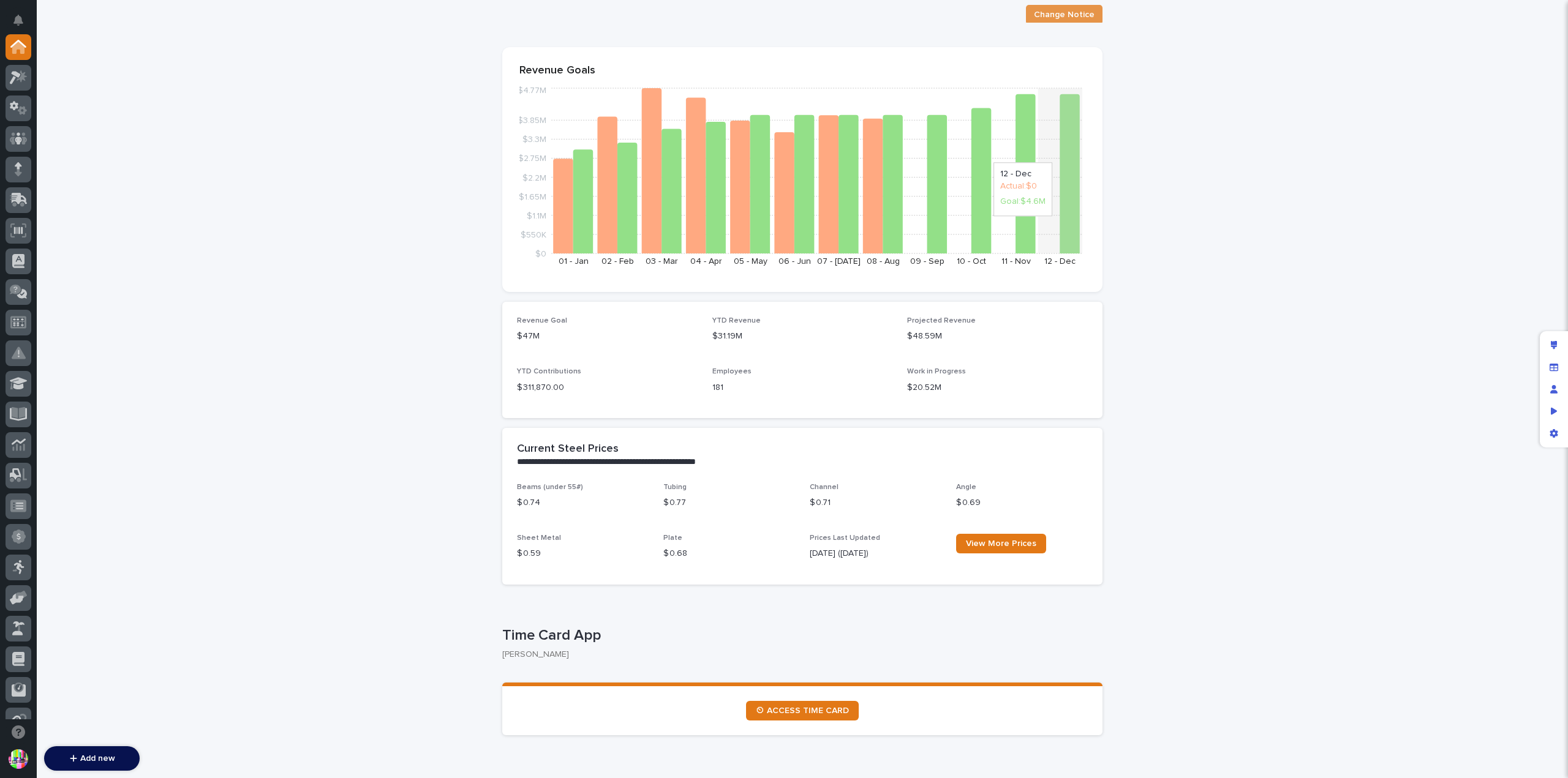
scroll to position [0, 0]
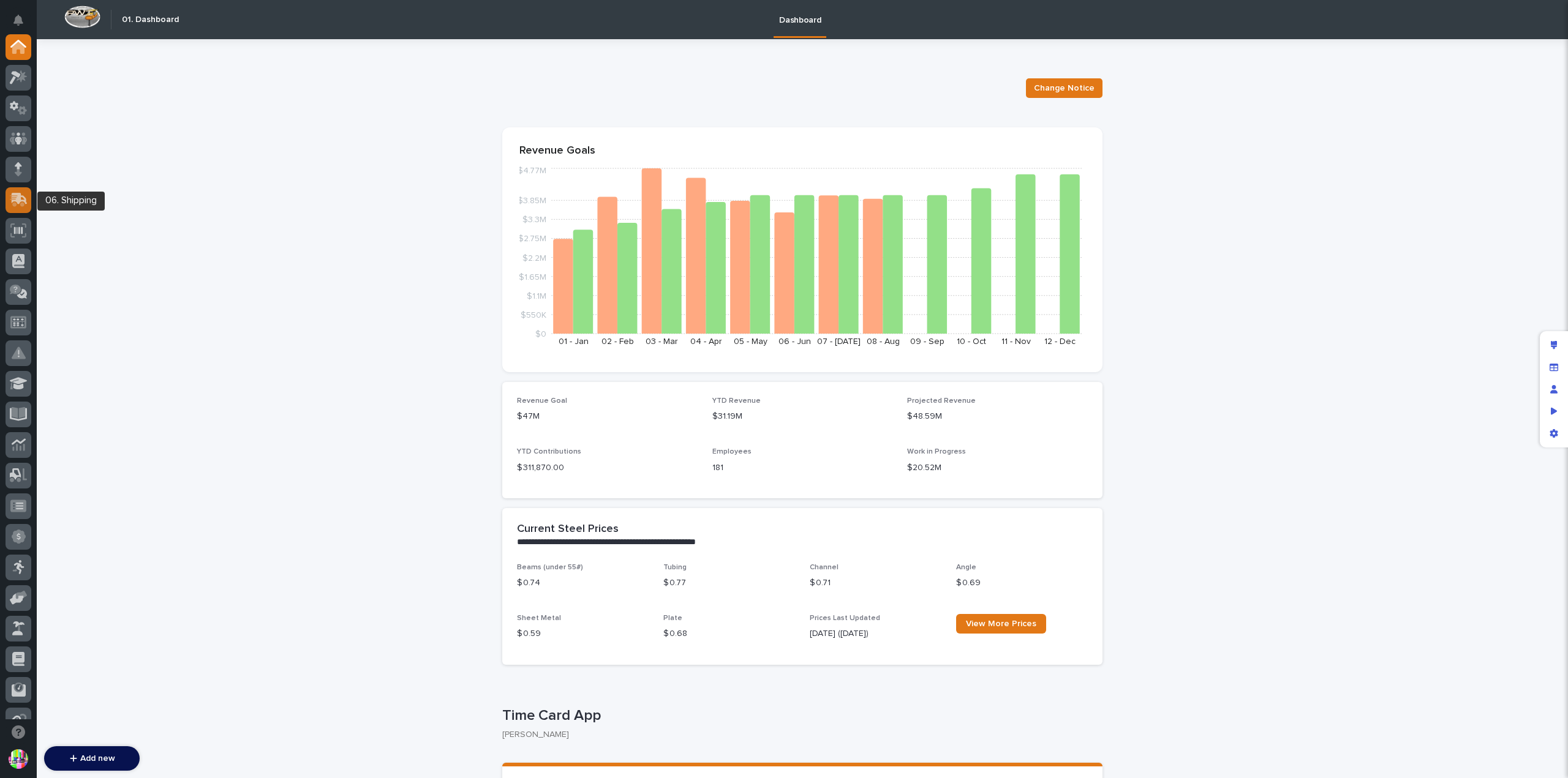
click at [19, 195] on icon at bounding box center [19, 199] width 16 height 12
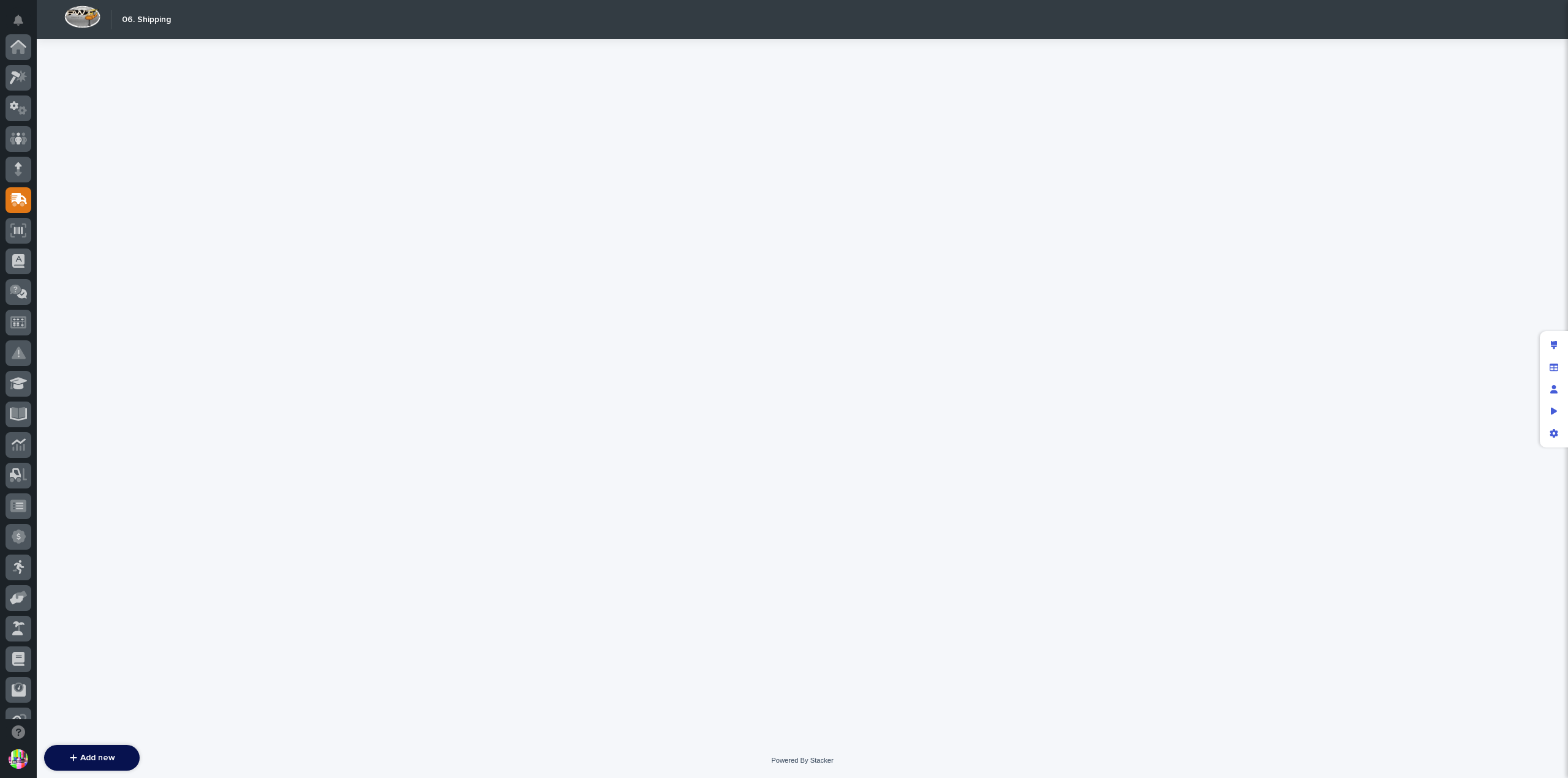
scroll to position [153, 0]
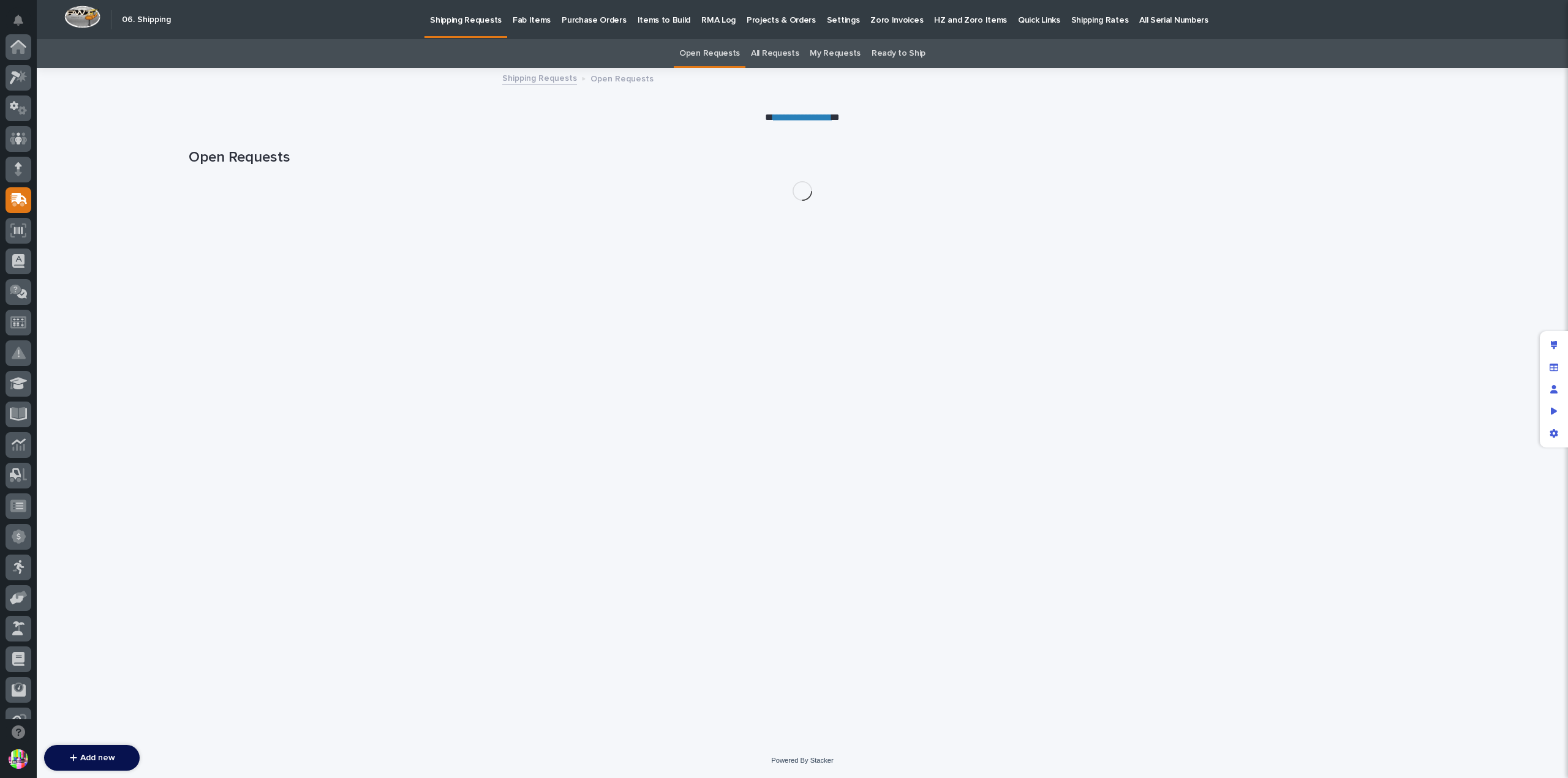
scroll to position [153, 0]
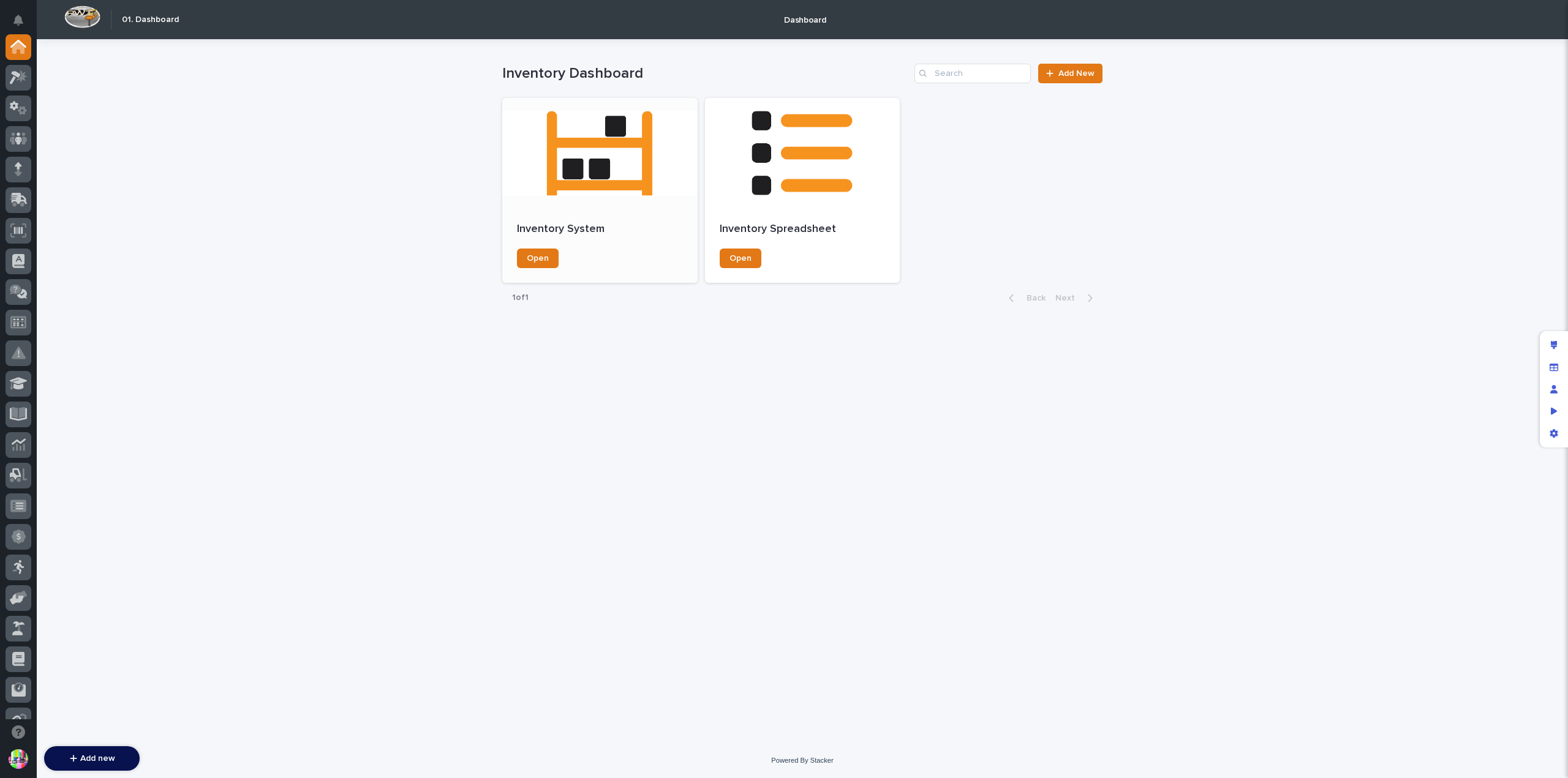
click at [588, 184] on div at bounding box center [600, 153] width 195 height 110
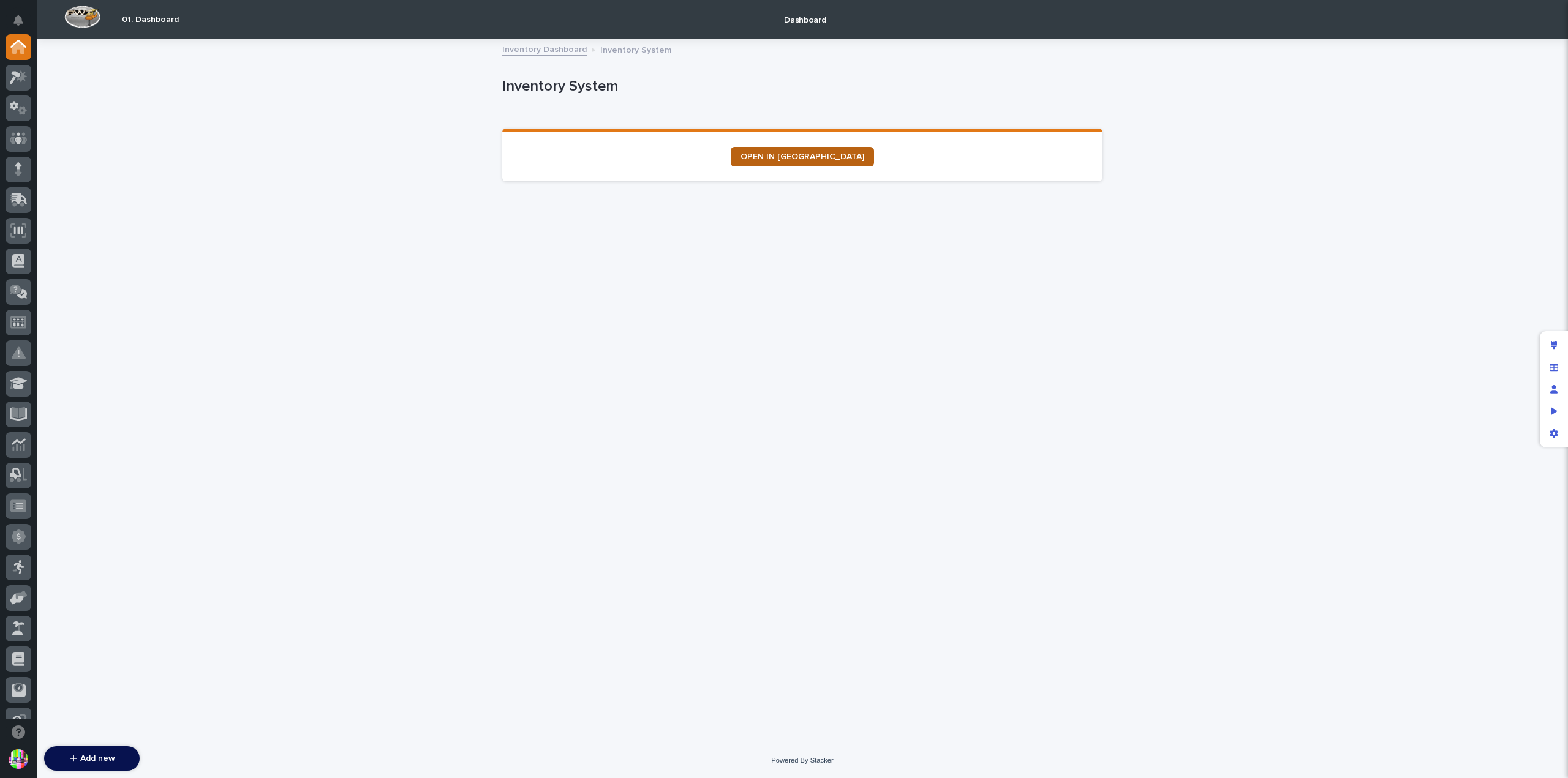
click at [800, 150] on link "OPEN IN [GEOGRAPHIC_DATA]" at bounding box center [802, 156] width 143 height 19
